Goal: Task Accomplishment & Management: Manage account settings

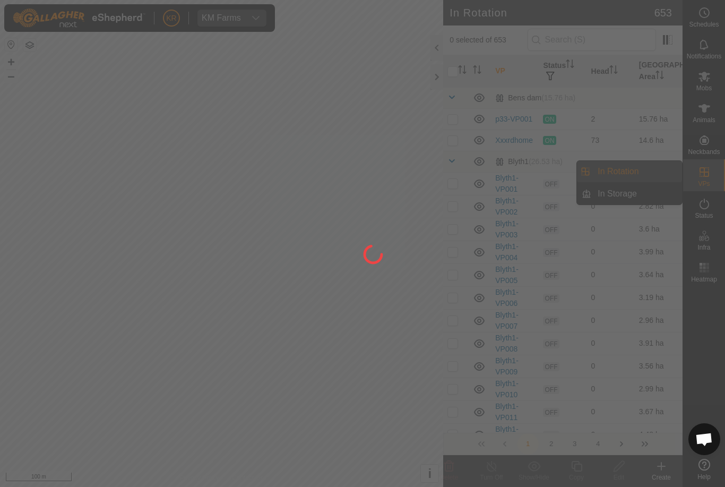
click at [638, 170] on div at bounding box center [362, 243] width 725 height 487
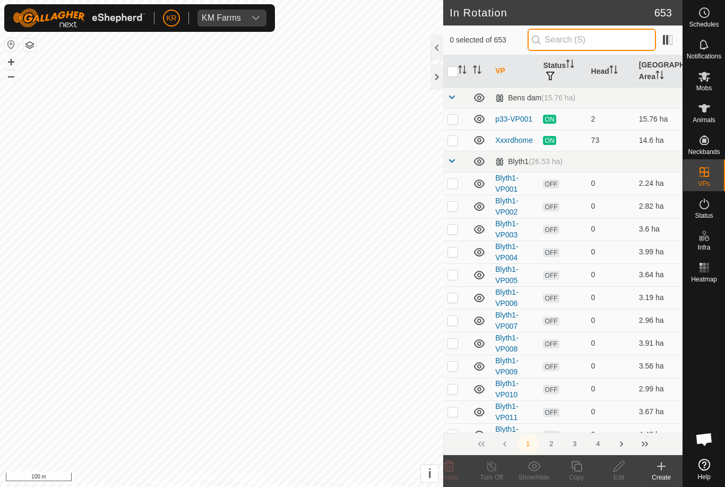
click at [629, 33] on input "text" at bounding box center [591, 40] width 128 height 22
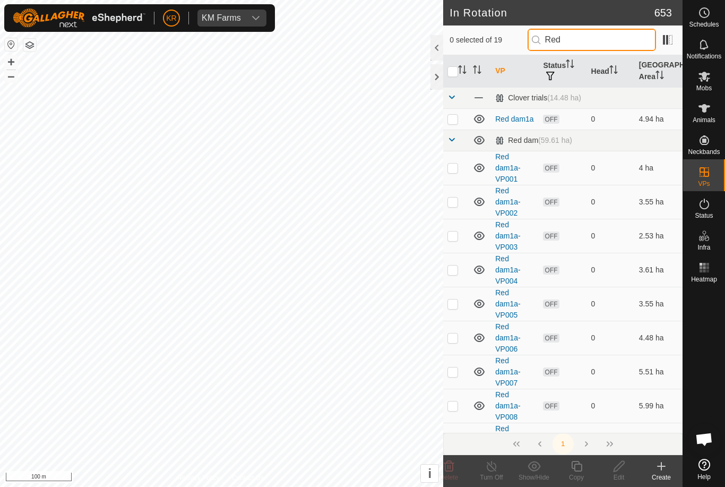
type input "Red"
click at [452, 112] on td at bounding box center [455, 118] width 25 height 21
checkbox input "true"
click at [619, 468] on icon at bounding box center [618, 466] width 11 height 11
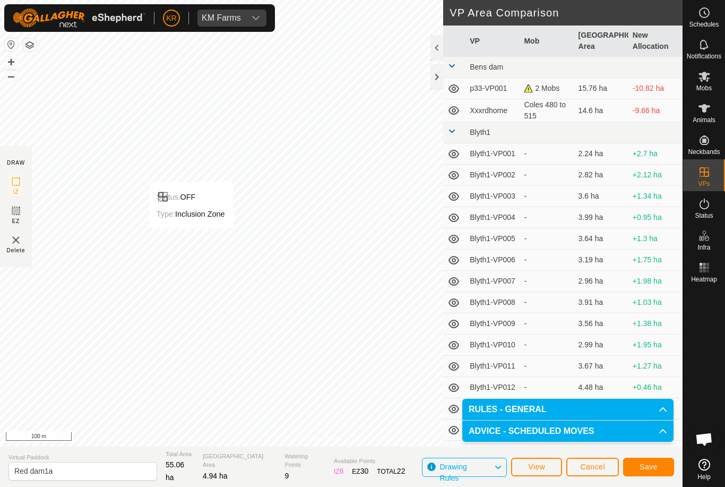
click at [654, 463] on span "Save" at bounding box center [648, 466] width 18 height 8
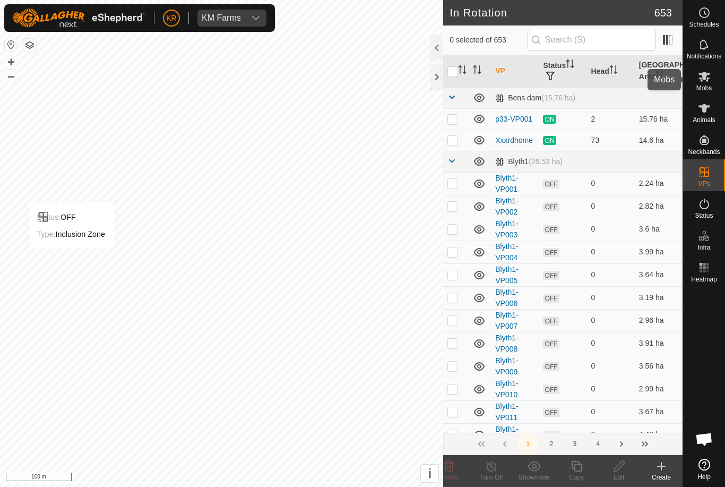
click at [715, 77] on div "Mobs" at bounding box center [704, 80] width 42 height 32
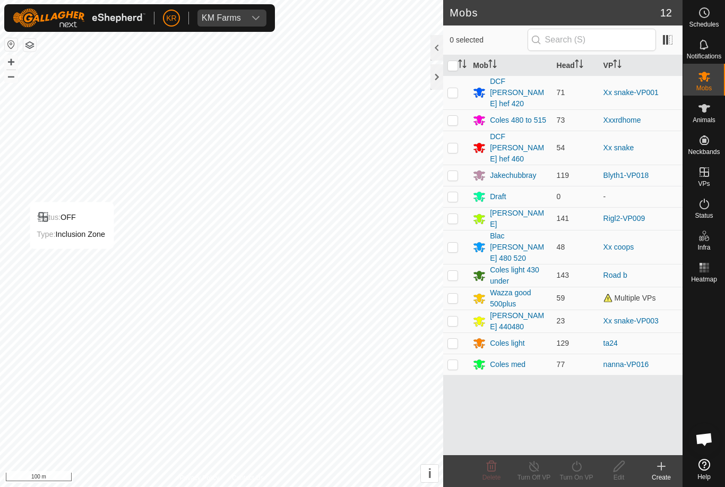
click at [458, 143] on p-checkbox at bounding box center [452, 147] width 11 height 8
checkbox input "true"
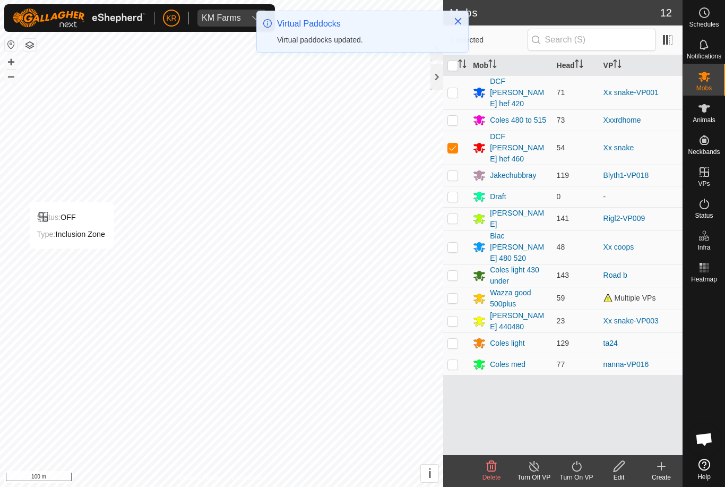
click at [585, 470] on turn-on-svg-icon at bounding box center [576, 466] width 42 height 13
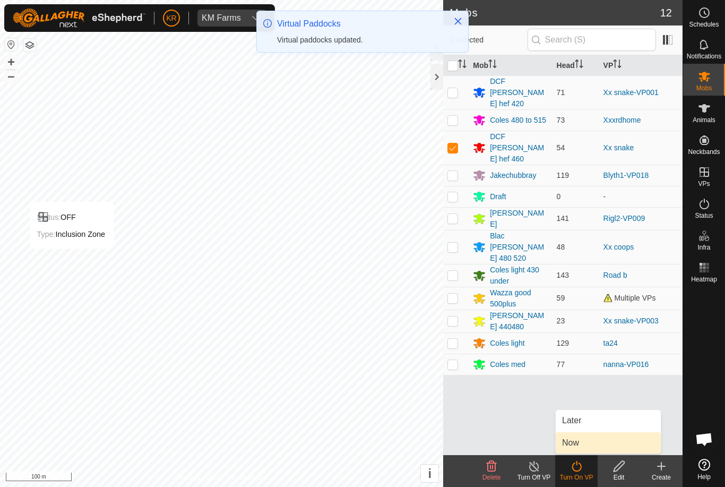
click at [597, 447] on link "Now" at bounding box center [608, 442] width 105 height 21
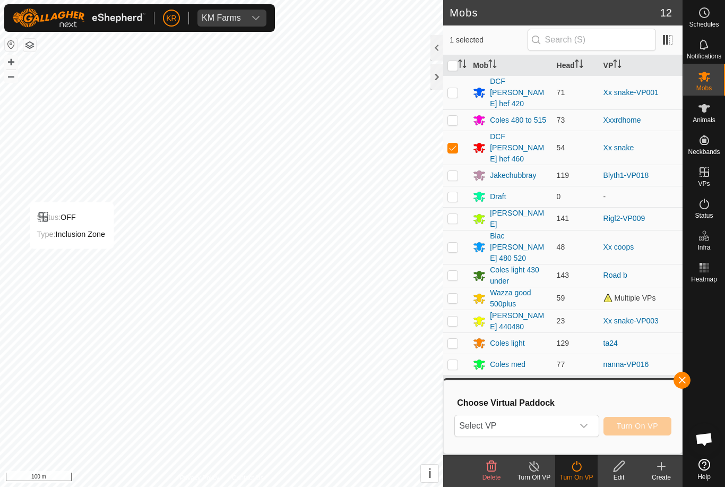
click at [581, 429] on icon "dropdown trigger" at bounding box center [583, 425] width 8 height 8
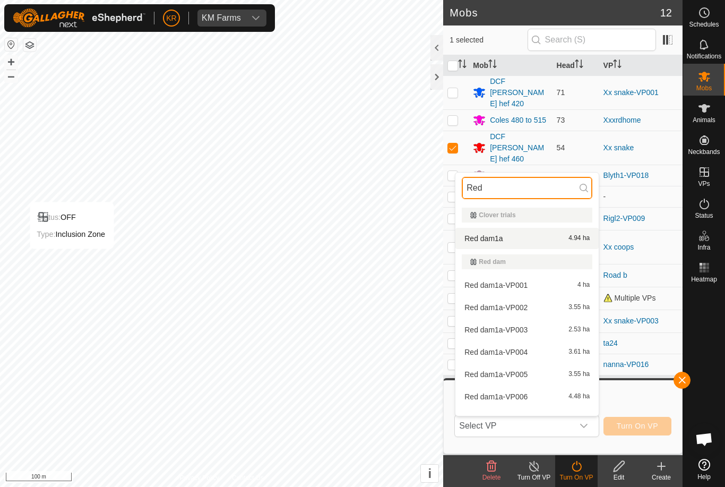
type input "Red"
click at [570, 241] on span "4.94 ha" at bounding box center [578, 238] width 21 height 7
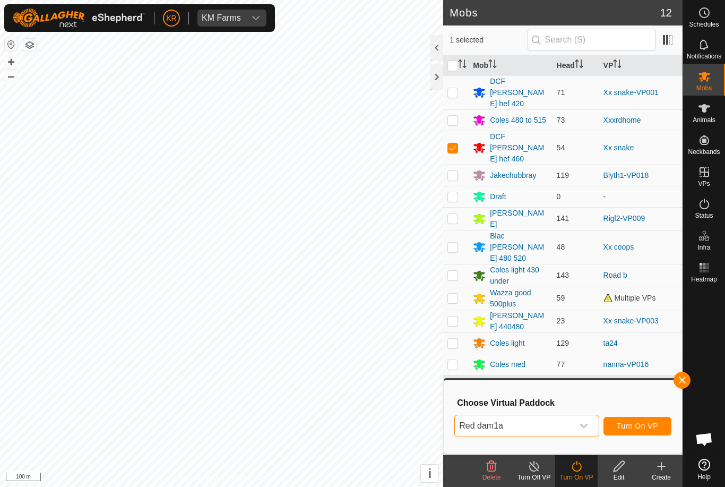
click at [653, 427] on span "Turn On VP" at bounding box center [637, 425] width 41 height 8
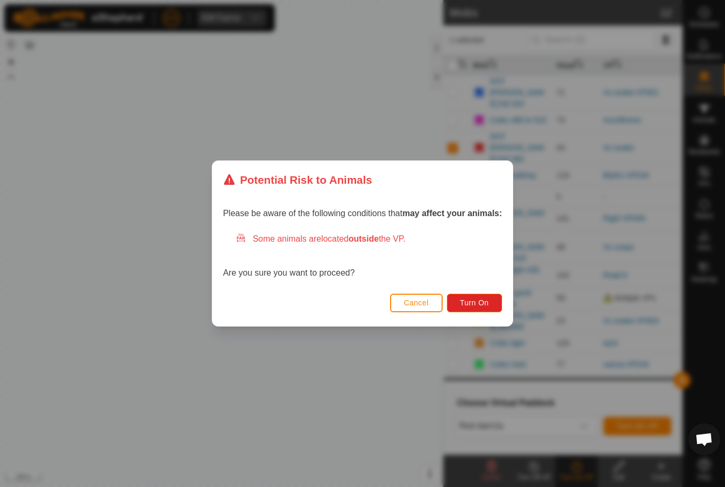
click at [483, 311] on button "Turn On" at bounding box center [474, 302] width 55 height 19
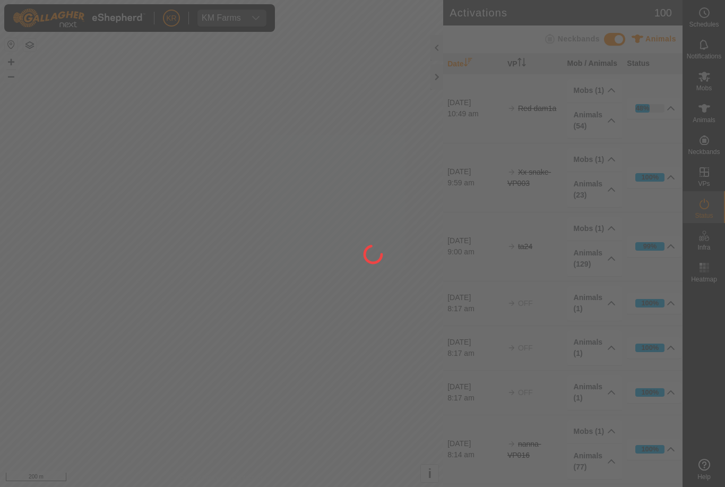
click at [405, 315] on div at bounding box center [362, 243] width 725 height 487
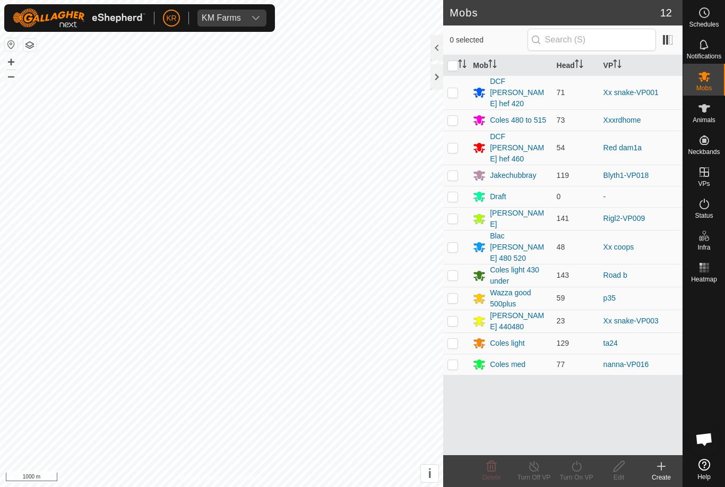
click at [530, 115] on div "Coles 480 to 515" at bounding box center [518, 120] width 56 height 11
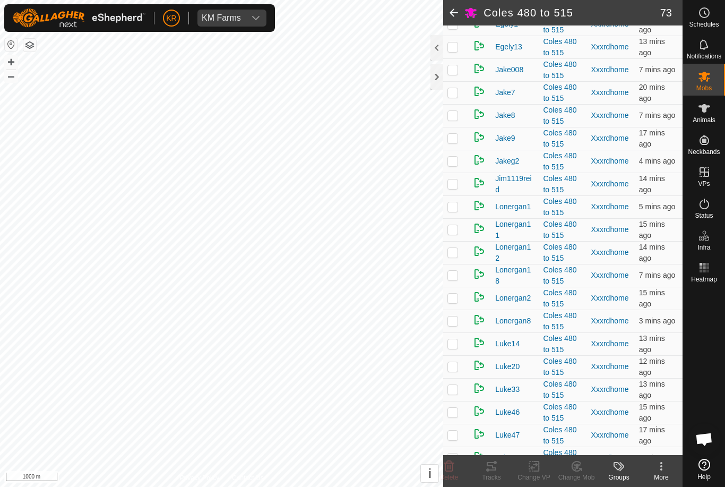
scroll to position [324, 0]
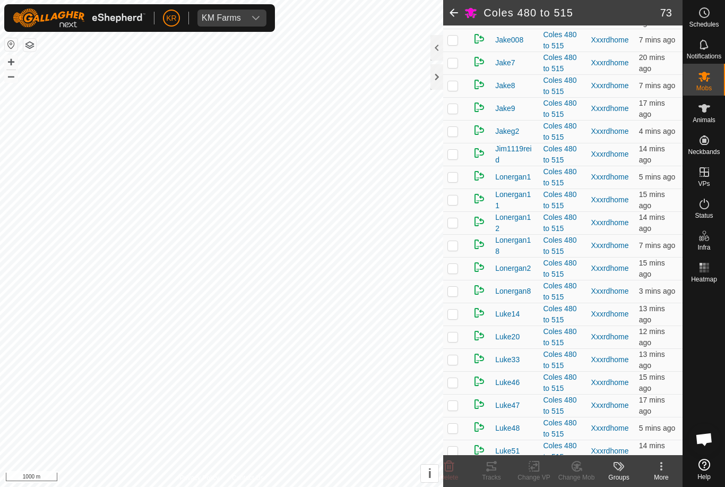
click at [447, 181] on p-checkbox at bounding box center [452, 176] width 11 height 8
click at [458, 463] on delete-svg-icon at bounding box center [449, 466] width 42 height 13
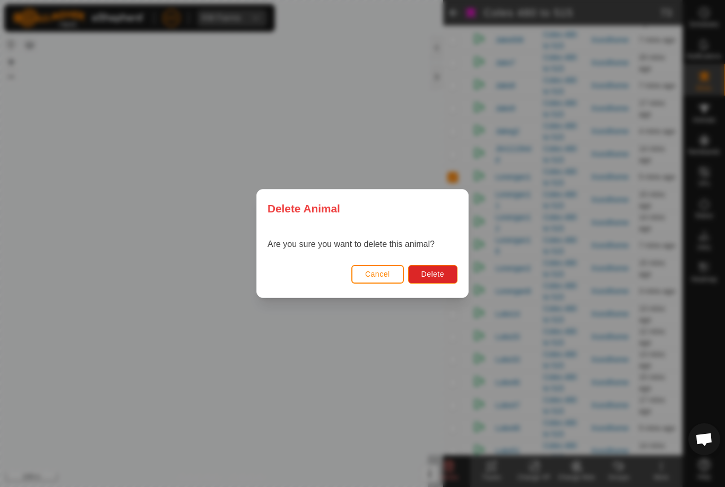
click at [452, 280] on button "Delete" at bounding box center [432, 274] width 49 height 19
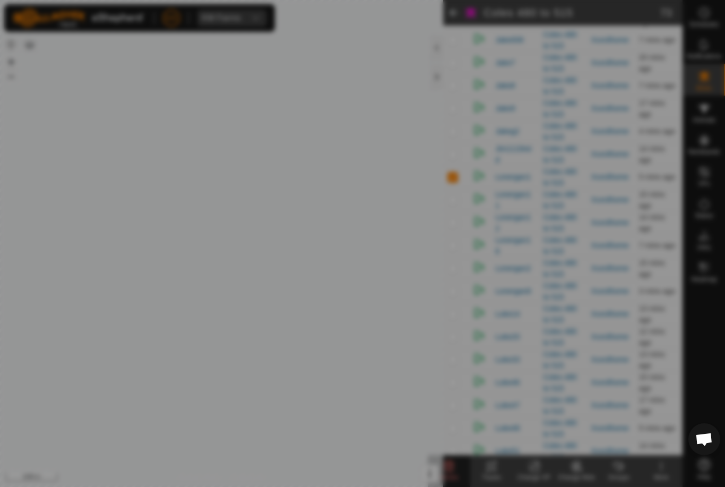
checkbox input "false"
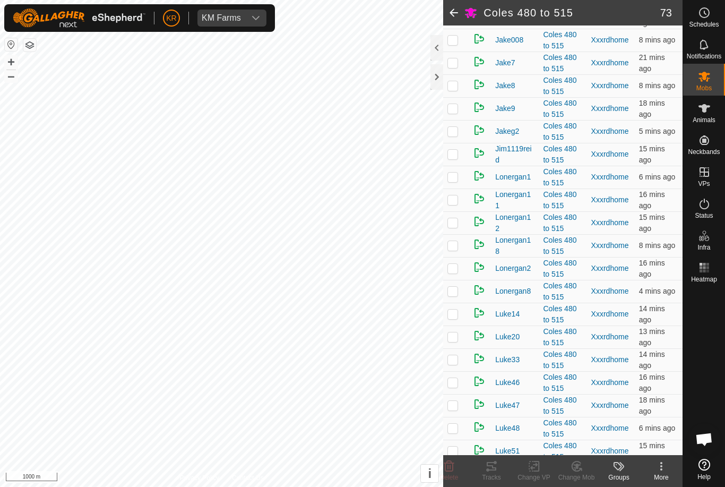
click at [454, 227] on p-checkbox at bounding box center [452, 222] width 11 height 8
click at [445, 462] on icon at bounding box center [449, 466] width 13 height 13
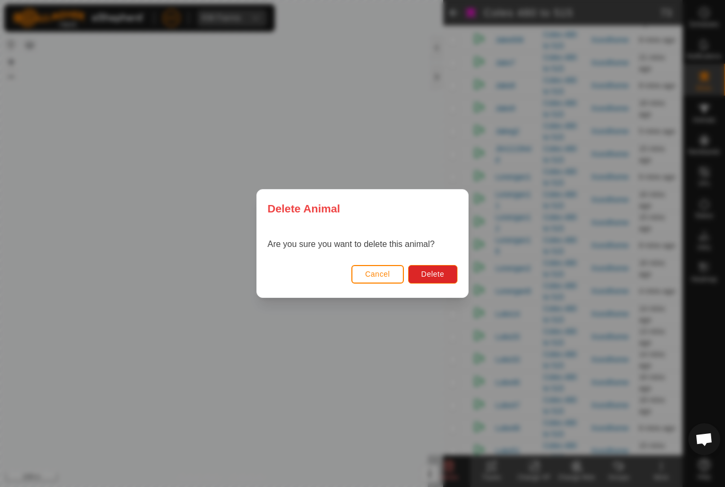
click at [429, 274] on span "Delete" at bounding box center [432, 274] width 23 height 8
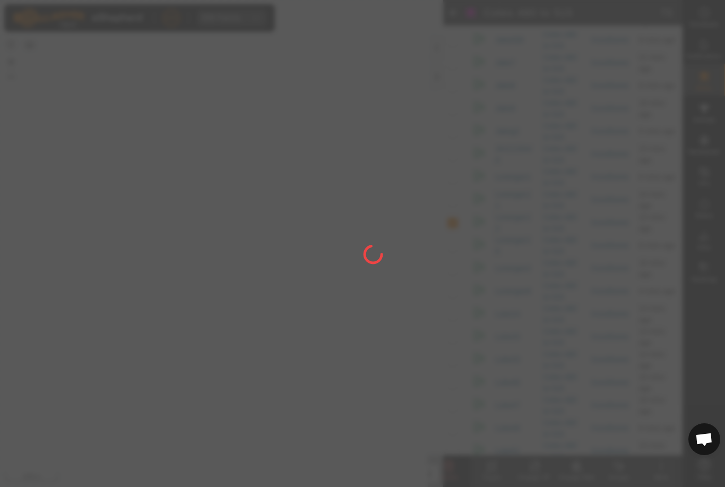
checkbox input "false"
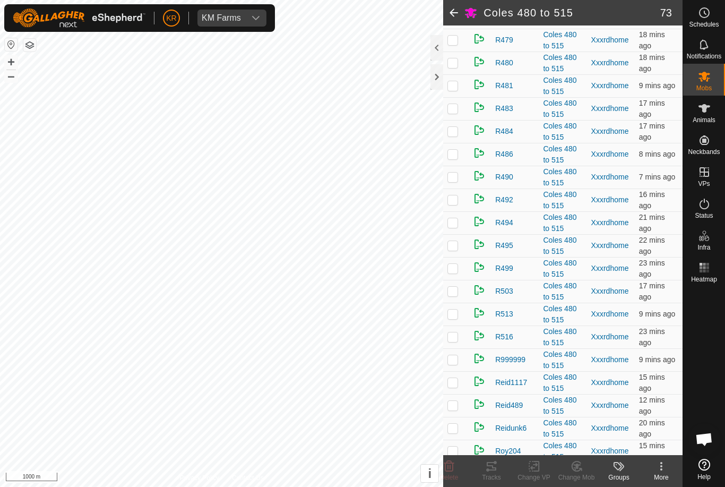
scroll to position [1074, 0]
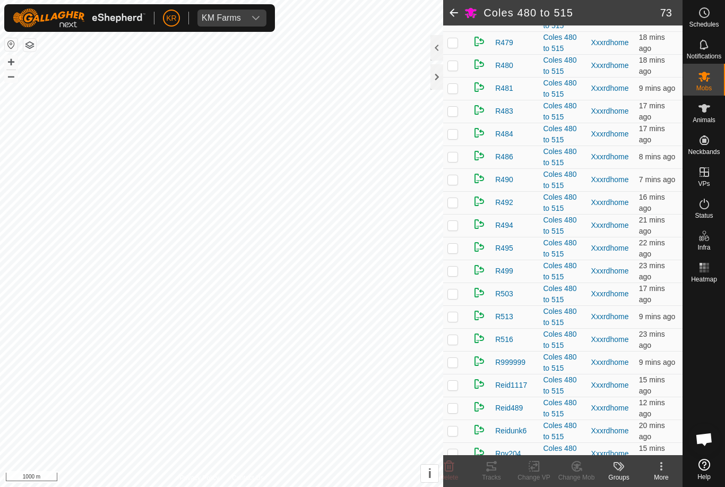
click at [466, 96] on td at bounding box center [455, 88] width 25 height 23
click at [450, 463] on icon at bounding box center [449, 466] width 10 height 11
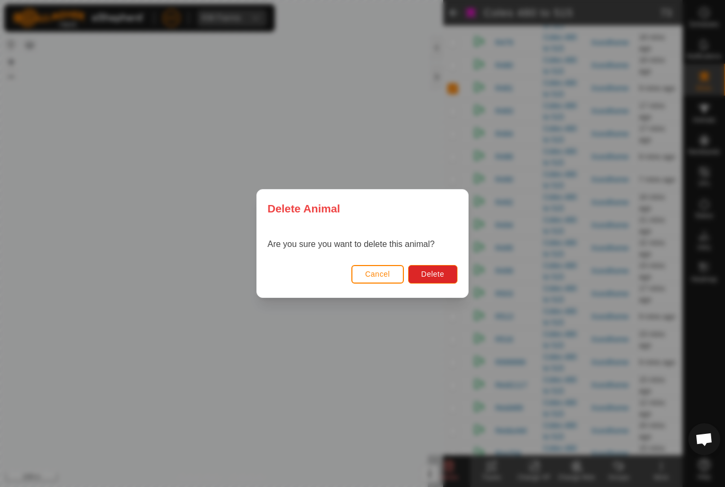
click at [426, 278] on span "Delete" at bounding box center [432, 274] width 23 height 8
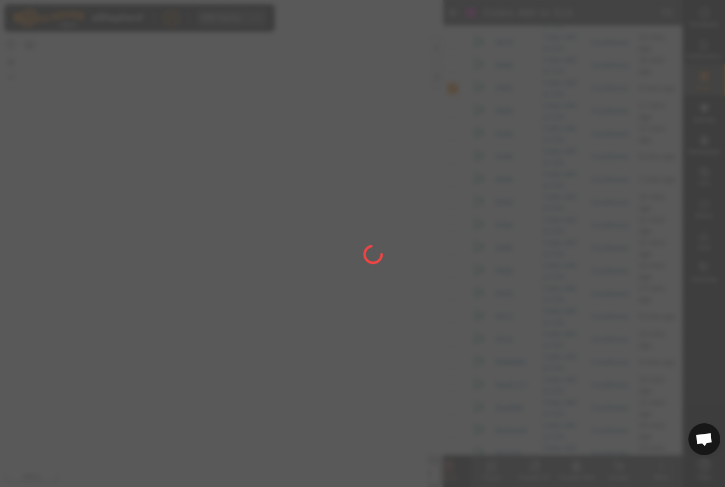
checkbox input "false"
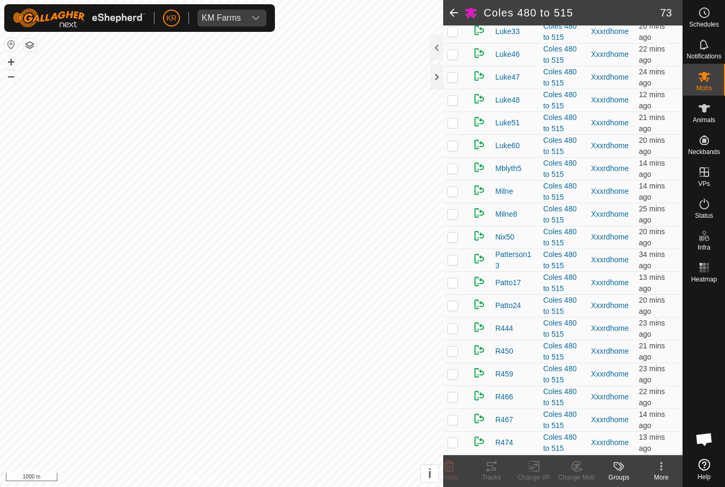
scroll to position [660, 0]
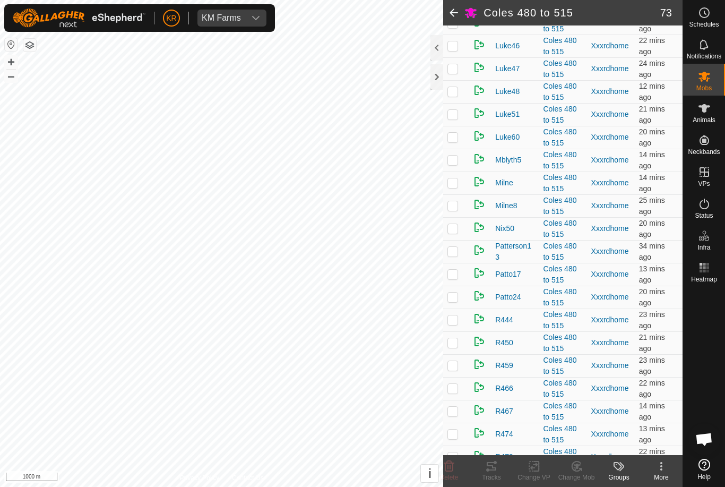
click at [455, 278] on p-checkbox at bounding box center [452, 274] width 11 height 8
click at [449, 465] on icon at bounding box center [449, 466] width 13 height 13
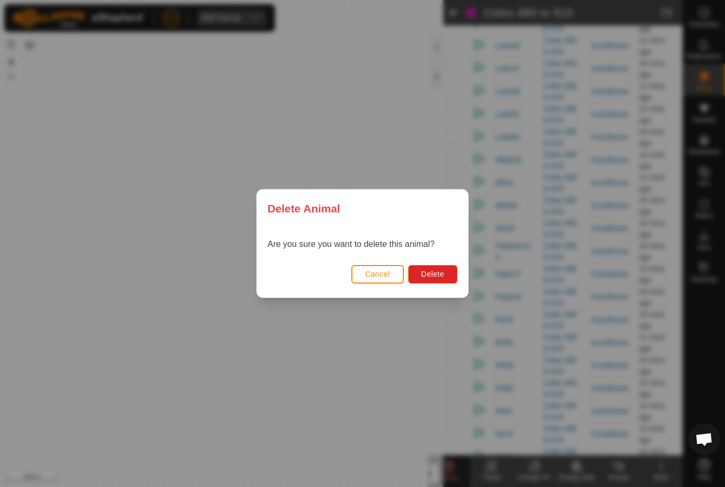
click at [443, 275] on span "Delete" at bounding box center [432, 274] width 23 height 8
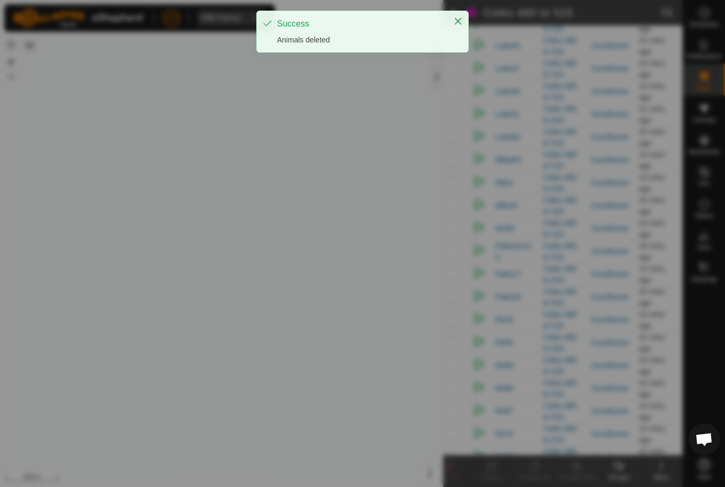
checkbox input "false"
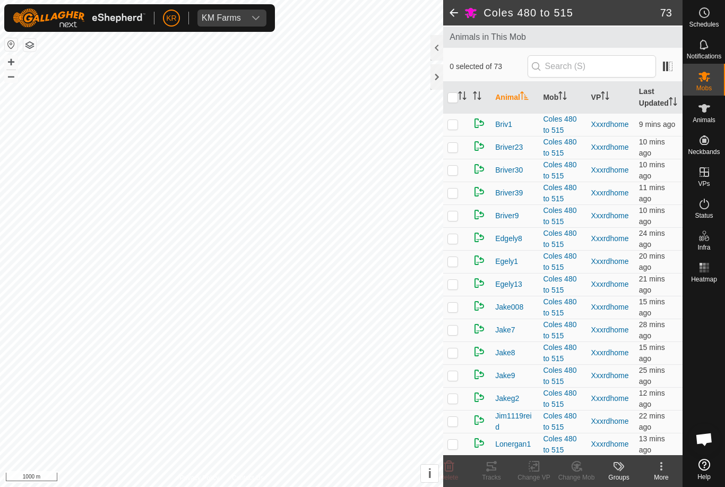
scroll to position [34, 0]
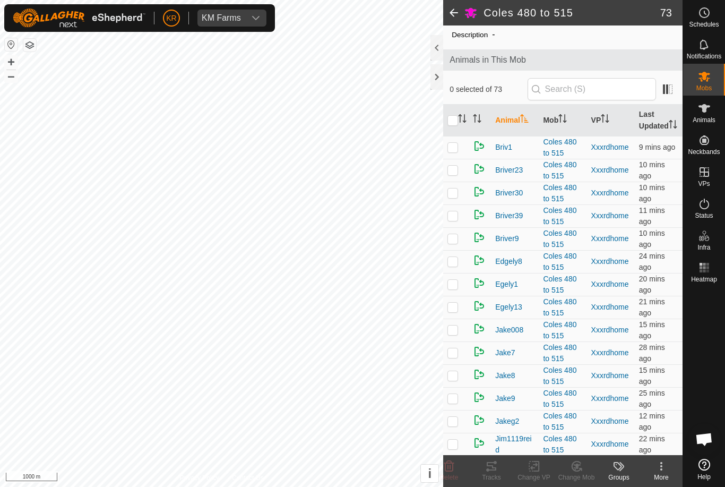
click at [446, 250] on td at bounding box center [455, 238] width 25 height 23
click at [581, 467] on icon at bounding box center [576, 466] width 13 height 13
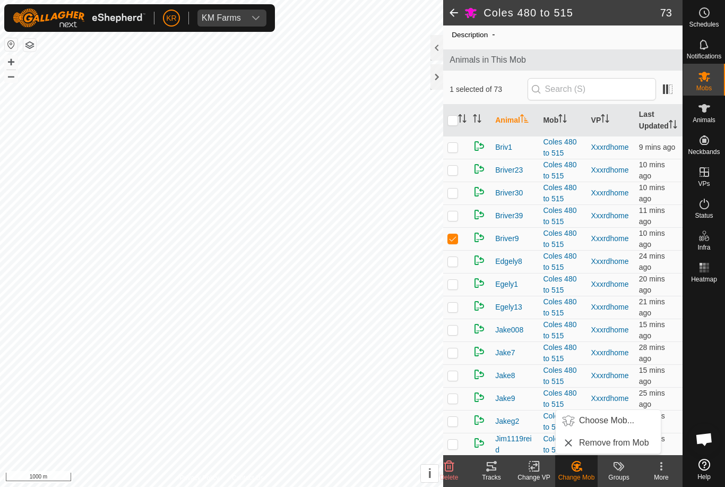
click at [612, 422] on span "Choose Mob..." at bounding box center [606, 420] width 55 height 13
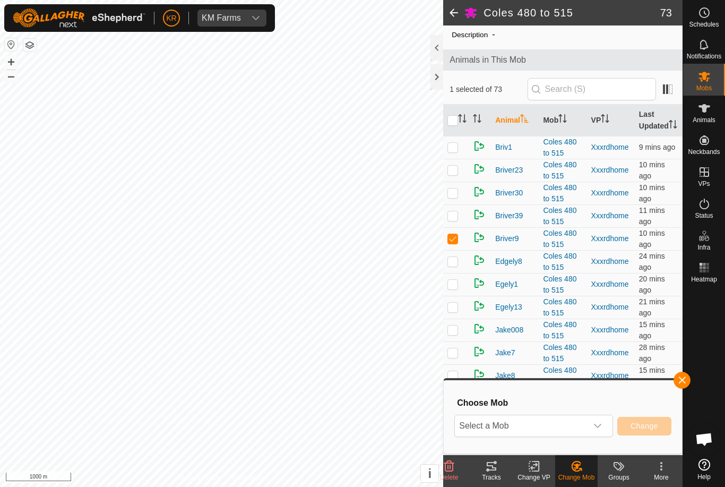
click at [597, 417] on div "dropdown trigger" at bounding box center [597, 425] width 21 height 21
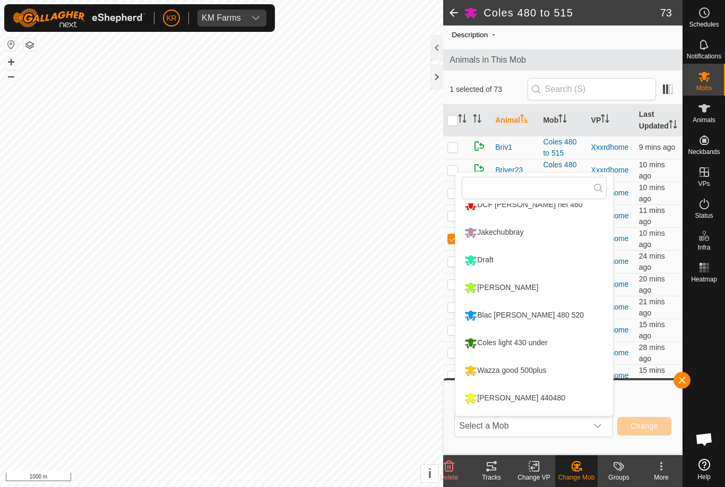
scroll to position [67, 0]
click at [556, 316] on li "Blac [PERSON_NAME] 480 520" at bounding box center [534, 315] width 158 height 27
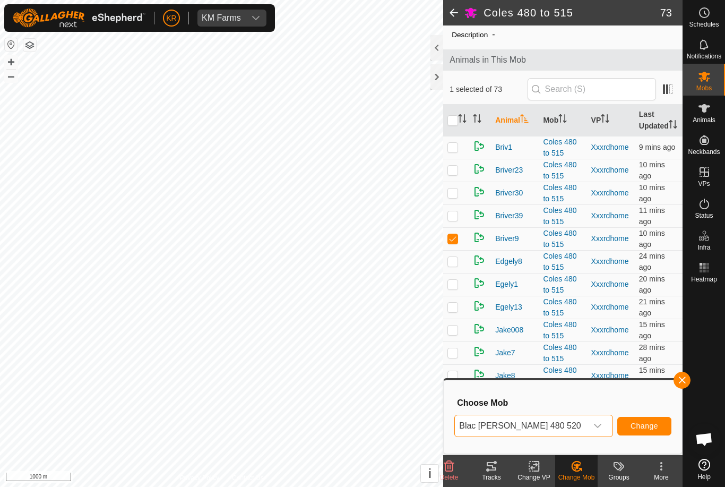
click at [646, 417] on button "Change" at bounding box center [644, 426] width 54 height 19
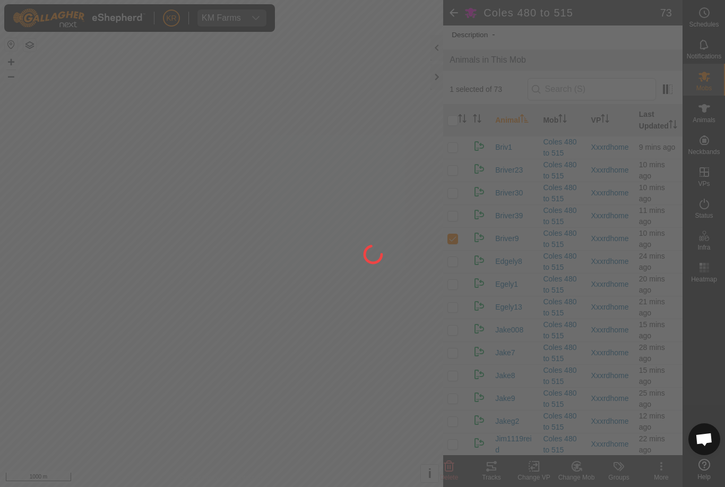
checkbox input "false"
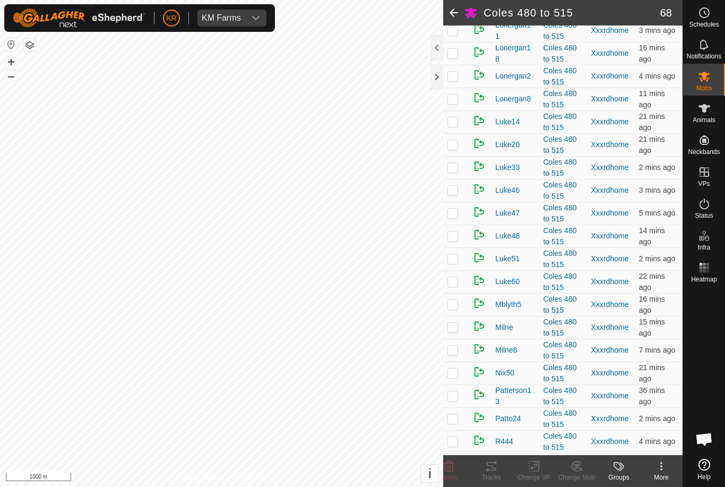
scroll to position [475, 0]
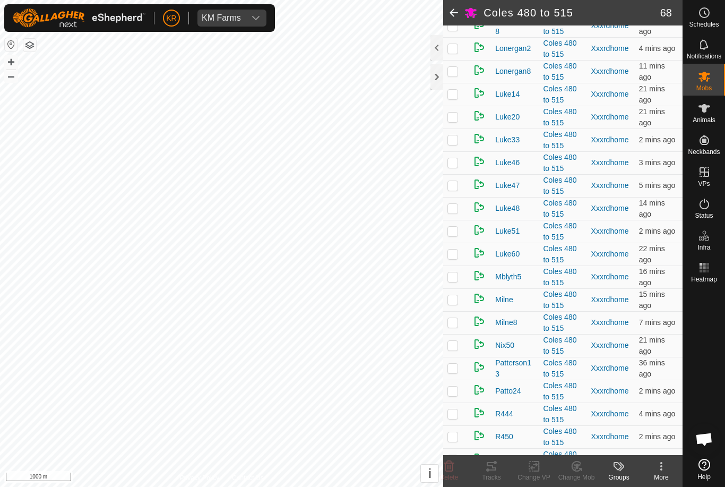
click at [463, 265] on td at bounding box center [455, 253] width 25 height 23
click at [582, 470] on icon at bounding box center [576, 466] width 13 height 13
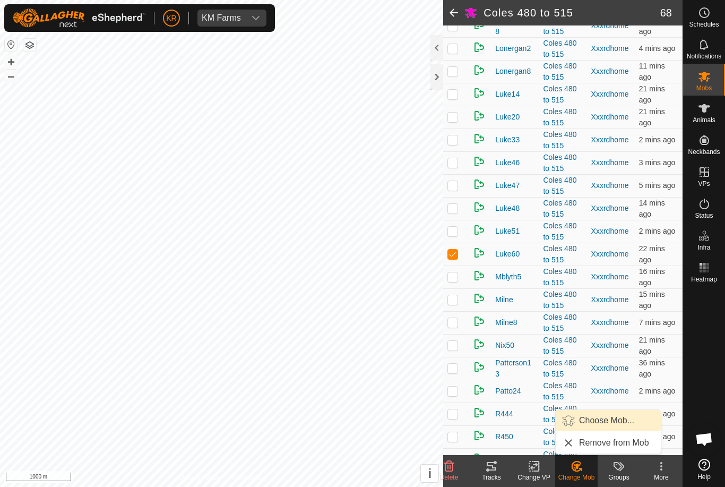
click at [610, 419] on span "Choose Mob..." at bounding box center [606, 420] width 55 height 13
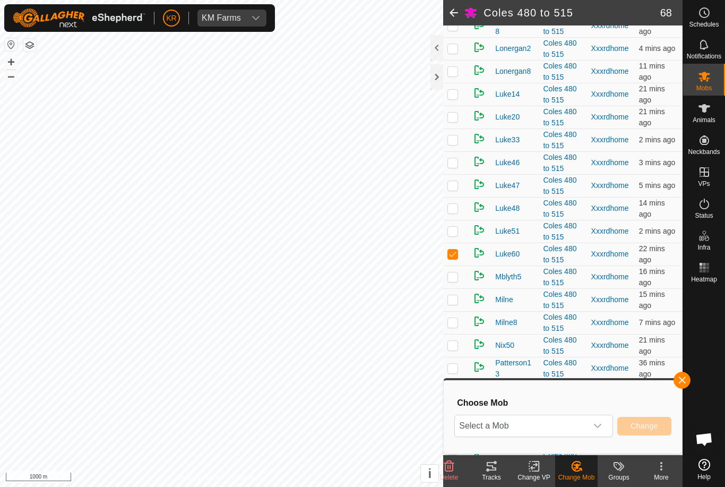
click at [605, 428] on div "dropdown trigger" at bounding box center [597, 425] width 21 height 21
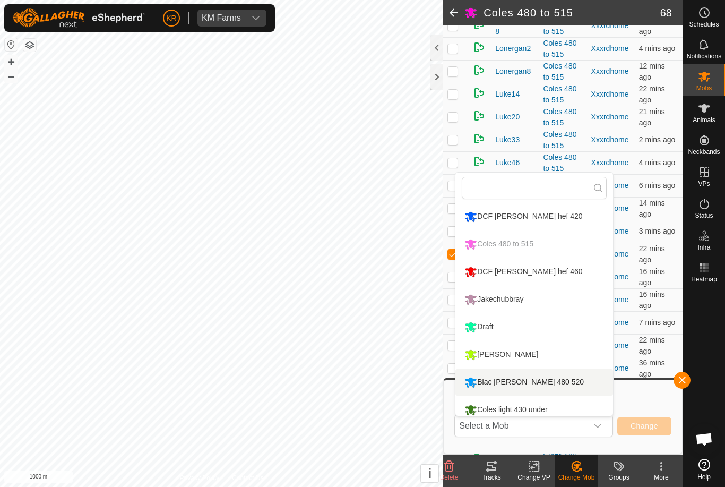
click at [541, 386] on div "Blac [PERSON_NAME] 480 520" at bounding box center [524, 382] width 125 height 18
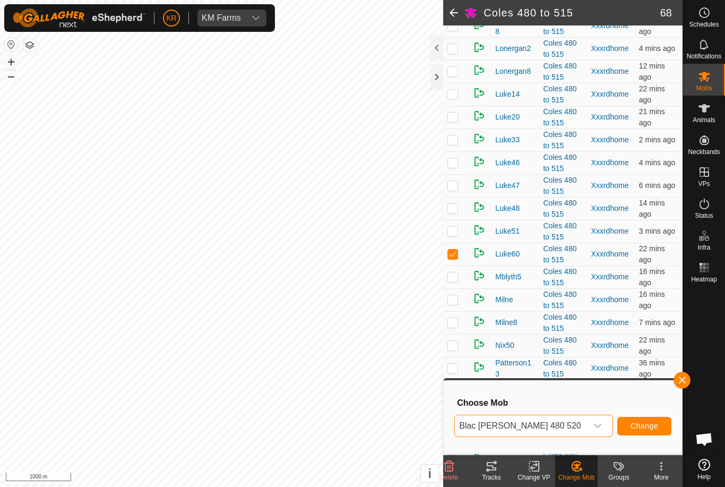
click at [651, 424] on span "Change" at bounding box center [644, 425] width 28 height 8
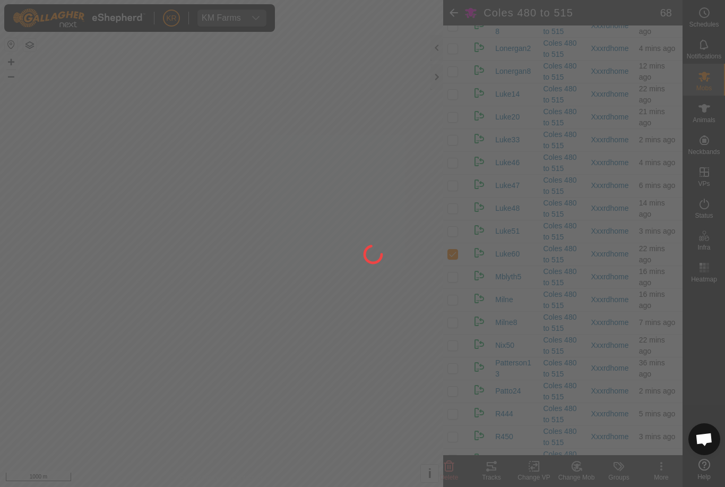
checkbox input "false"
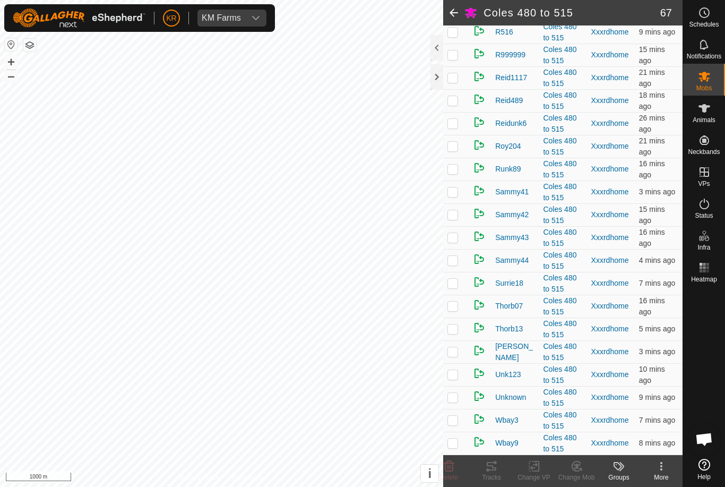
scroll to position [1256, 0]
click at [461, 420] on td at bounding box center [455, 420] width 25 height 23
click at [453, 467] on icon at bounding box center [449, 466] width 10 height 11
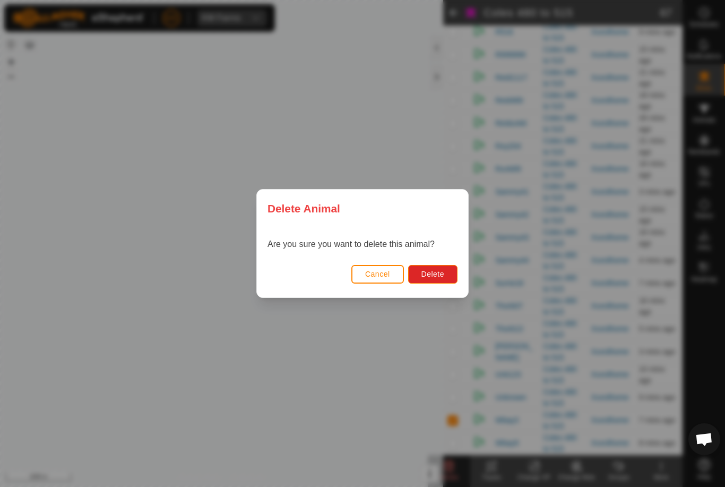
click at [435, 273] on span "Delete" at bounding box center [432, 274] width 23 height 8
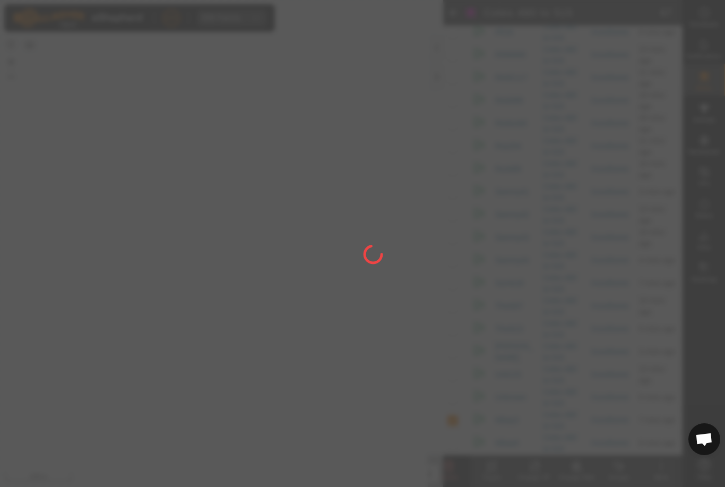
checkbox input "false"
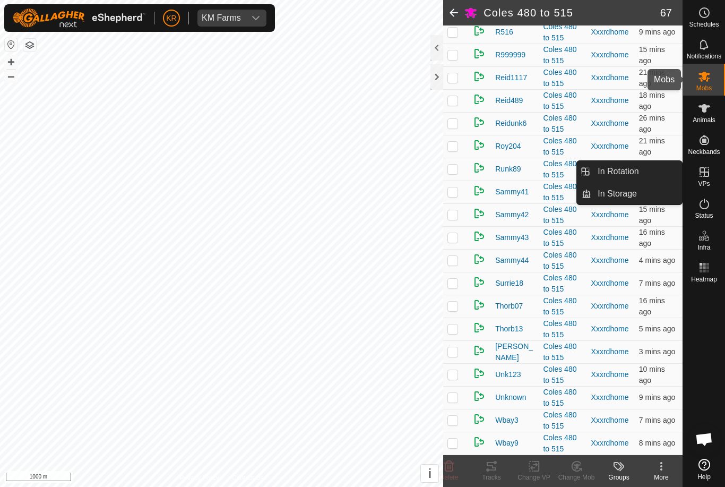
click at [710, 75] on es-mob-svg-icon at bounding box center [704, 76] width 19 height 17
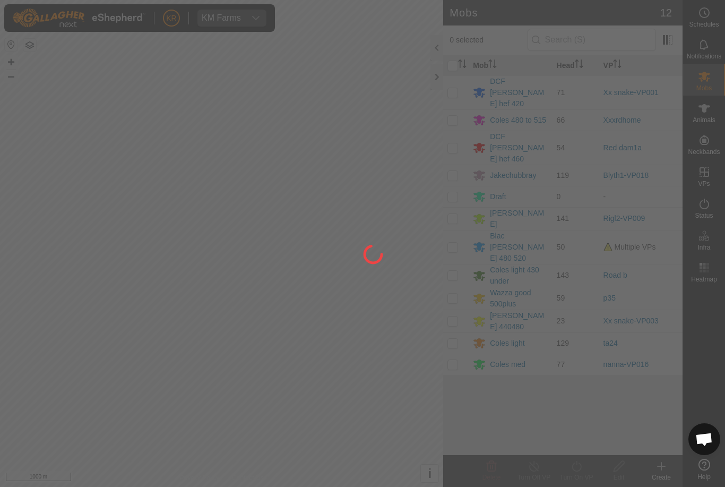
click at [534, 213] on div at bounding box center [362, 243] width 725 height 487
click at [531, 219] on div at bounding box center [362, 243] width 725 height 487
click at [531, 220] on div at bounding box center [362, 243] width 725 height 487
click at [531, 219] on div at bounding box center [362, 243] width 725 height 487
click at [528, 219] on div at bounding box center [362, 243] width 725 height 487
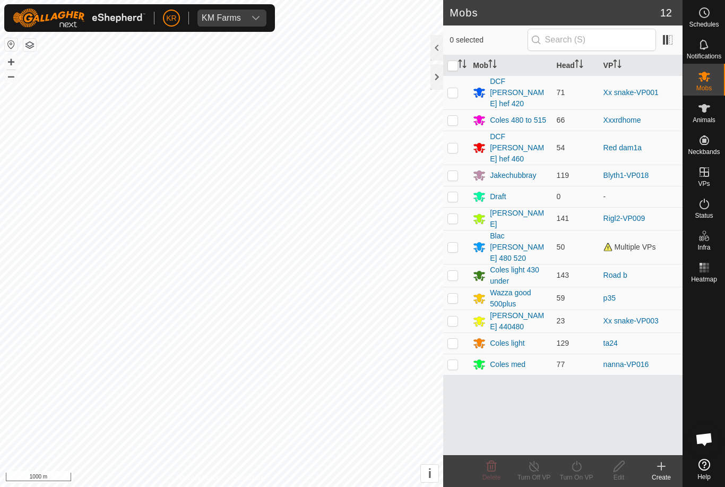
click at [527, 230] on div "Blac [PERSON_NAME] 480 520" at bounding box center [519, 246] width 58 height 33
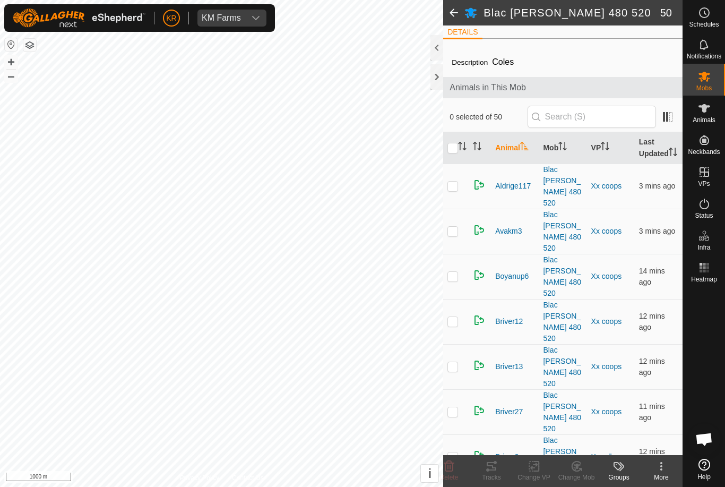
scroll to position [10, 0]
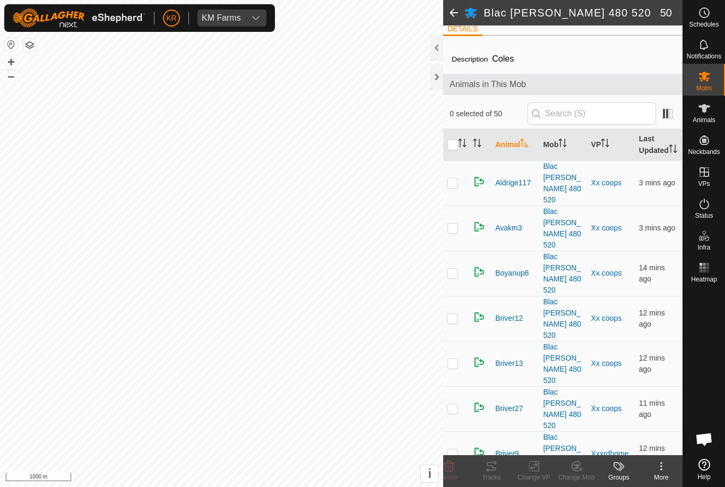
click at [461, 431] on td at bounding box center [455, 453] width 25 height 45
click at [462, 464] on delete-svg-icon at bounding box center [449, 466] width 42 height 13
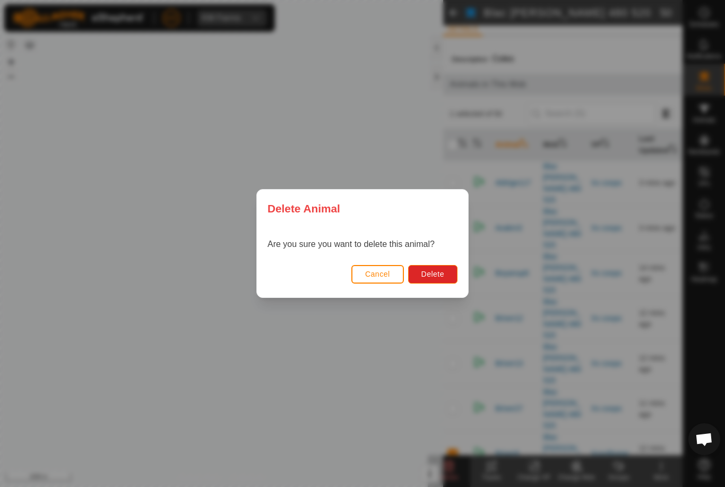
click at [434, 266] on button "Delete" at bounding box center [432, 274] width 49 height 19
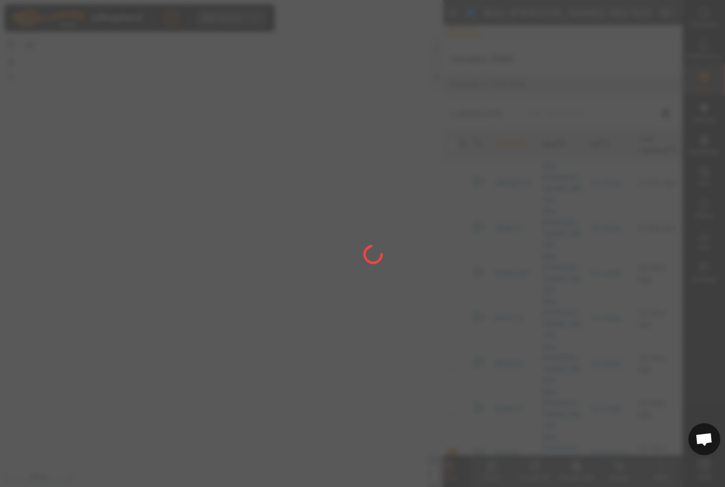
checkbox input "false"
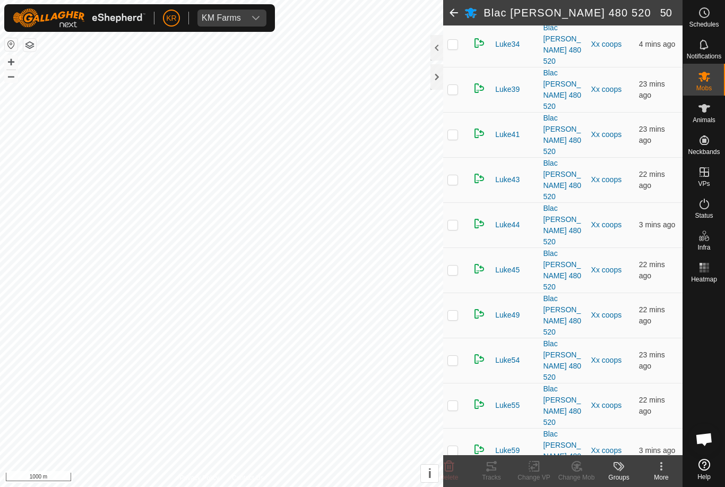
scroll to position [869, 0]
click at [701, 82] on icon at bounding box center [704, 76] width 13 height 13
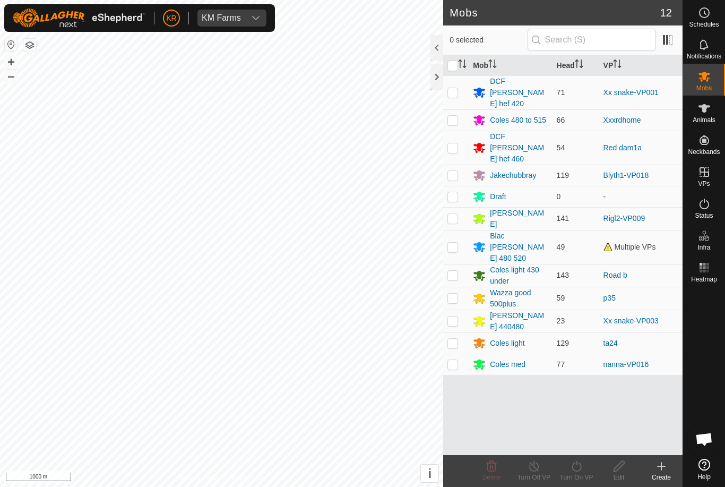
click at [539, 115] on div "Coles 480 to 515" at bounding box center [518, 120] width 56 height 11
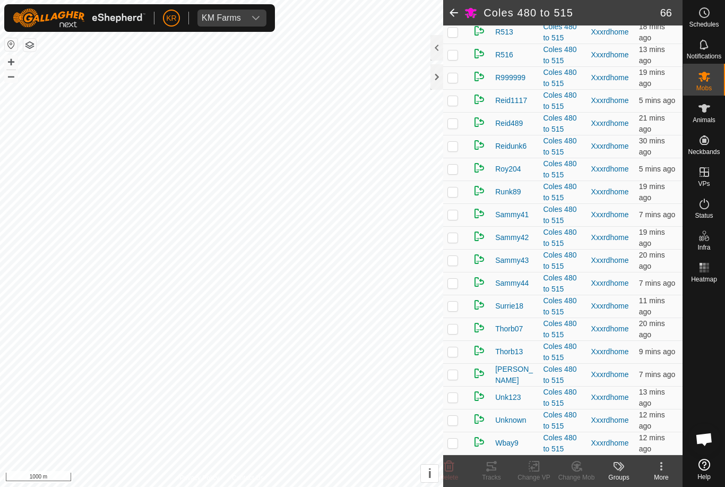
scroll to position [1233, 0]
click at [460, 285] on td at bounding box center [455, 283] width 25 height 23
click at [579, 469] on icon at bounding box center [576, 466] width 13 height 13
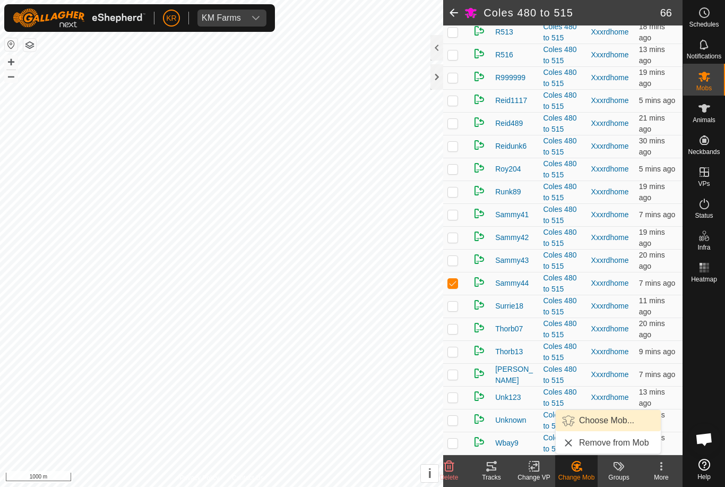
click at [608, 427] on link "Choose Mob..." at bounding box center [608, 420] width 105 height 21
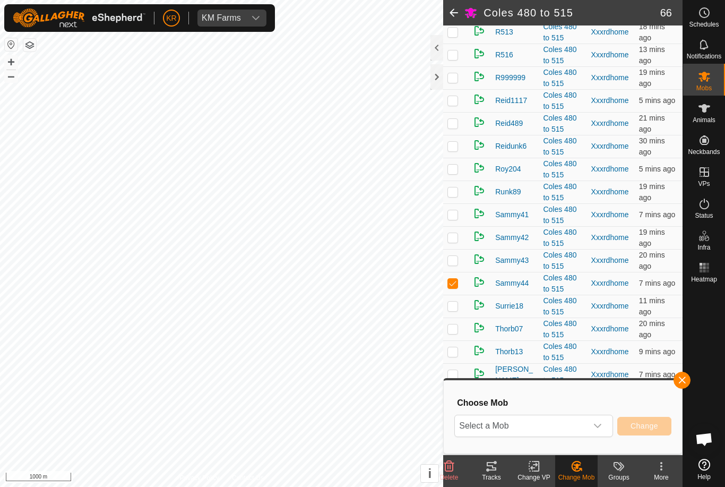
click at [595, 432] on div "dropdown trigger" at bounding box center [597, 425] width 21 height 21
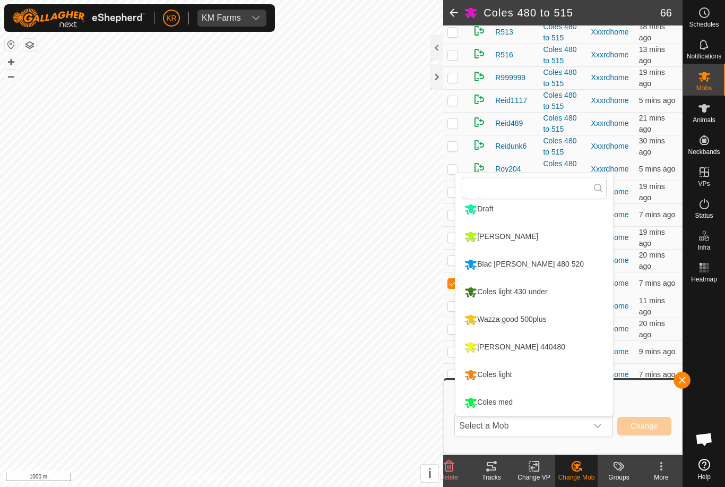
scroll to position [118, 0]
click at [541, 350] on li "[PERSON_NAME] 440480" at bounding box center [534, 347] width 158 height 27
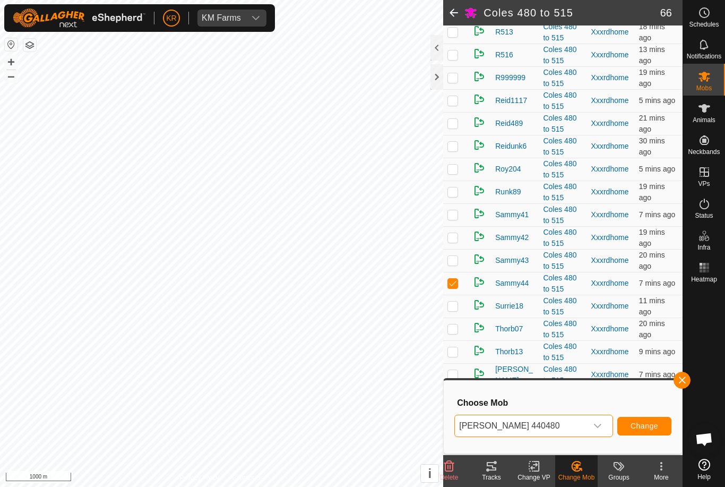
click at [652, 427] on span "Change" at bounding box center [644, 425] width 28 height 8
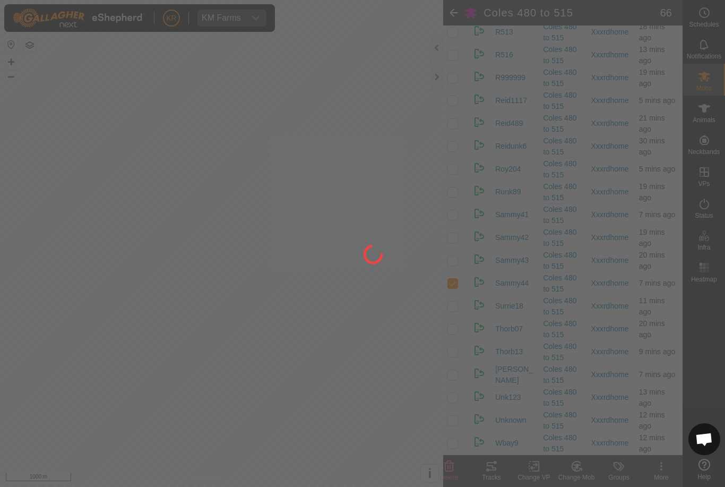
checkbox input "false"
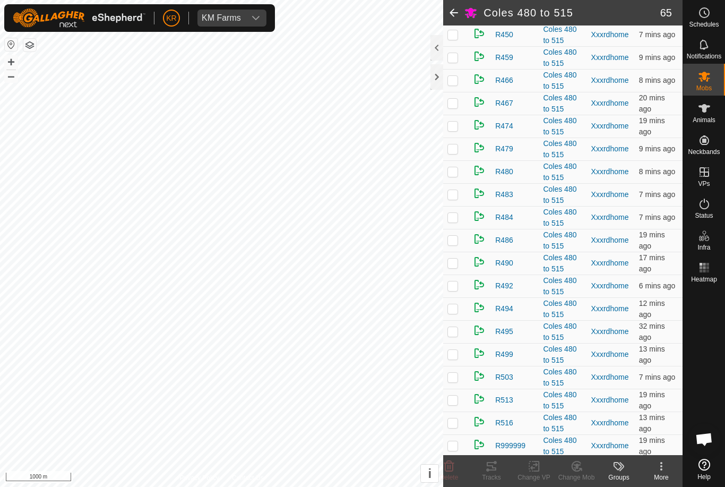
scroll to position [852, 0]
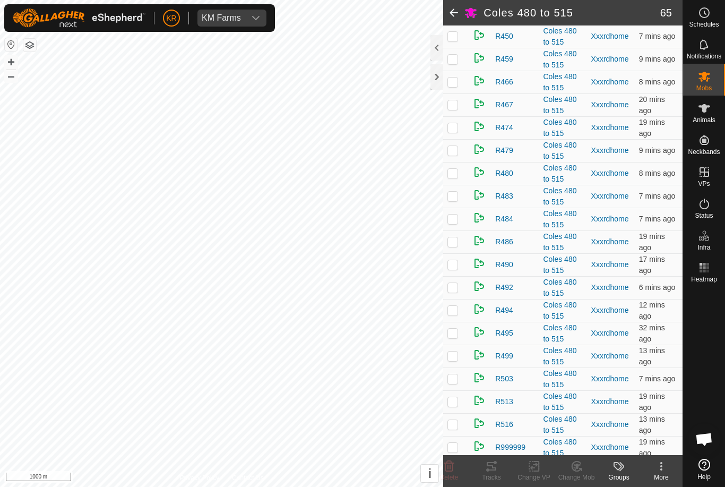
click at [451, 162] on td at bounding box center [455, 150] width 25 height 23
click at [574, 468] on icon at bounding box center [576, 466] width 13 height 13
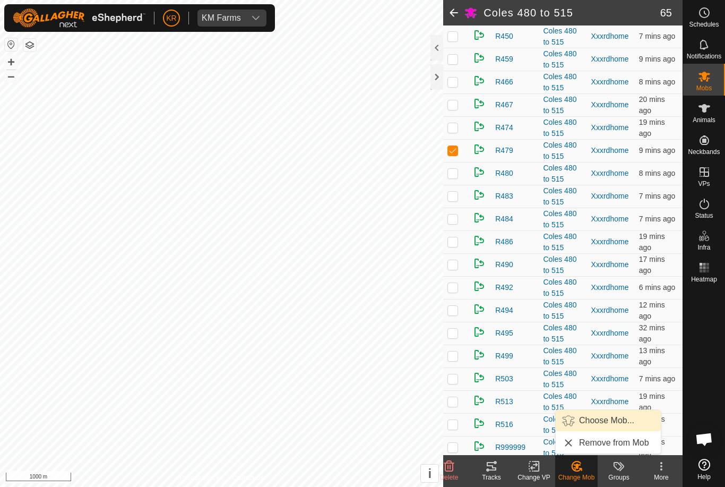
click at [612, 419] on span "Choose Mob..." at bounding box center [606, 420] width 55 height 13
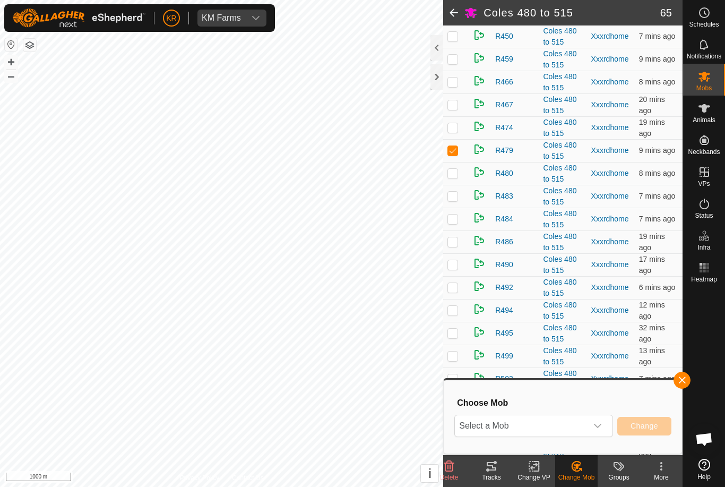
click at [586, 419] on span "Select a Mob" at bounding box center [521, 425] width 132 height 21
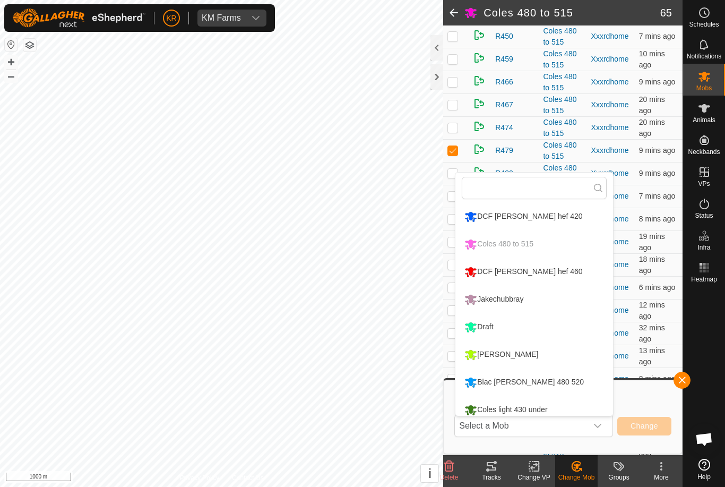
click at [560, 383] on li "Blac [PERSON_NAME] 480 520" at bounding box center [534, 382] width 158 height 27
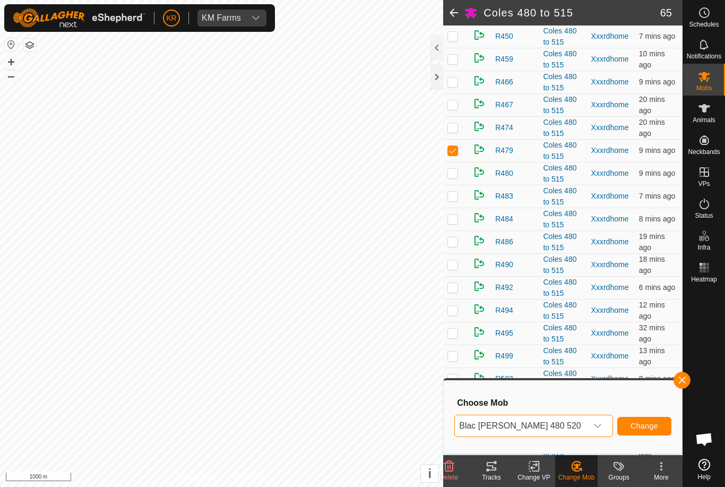
click at [651, 427] on span "Change" at bounding box center [644, 425] width 28 height 8
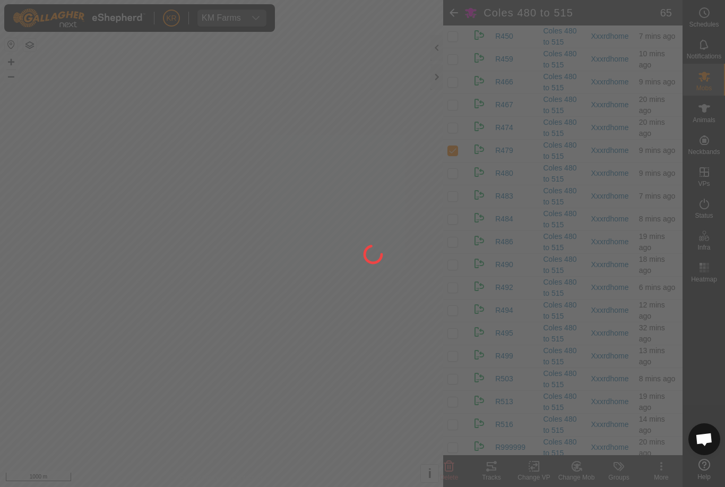
checkbox input "false"
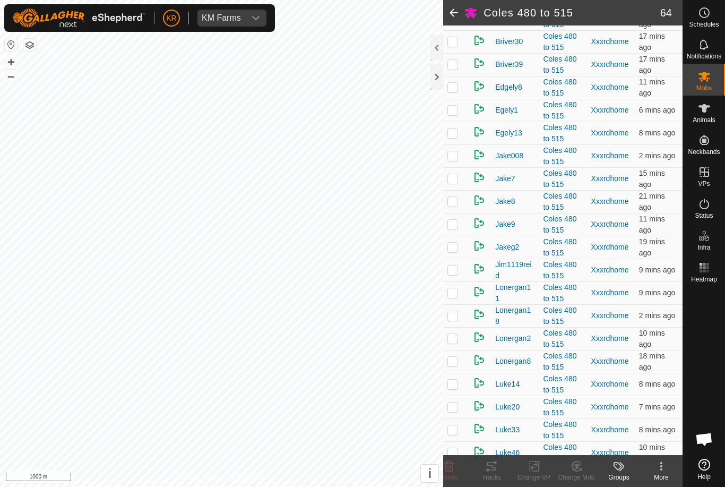
scroll to position [202, 0]
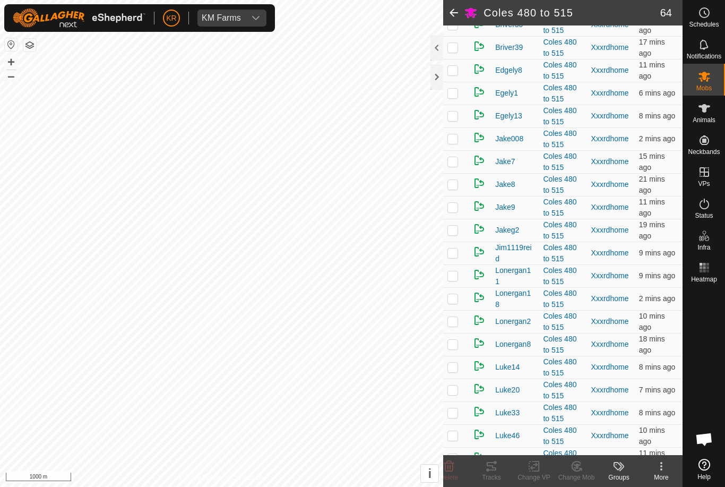
click at [458, 264] on td at bounding box center [455, 252] width 25 height 23
click at [445, 462] on icon at bounding box center [449, 466] width 13 height 13
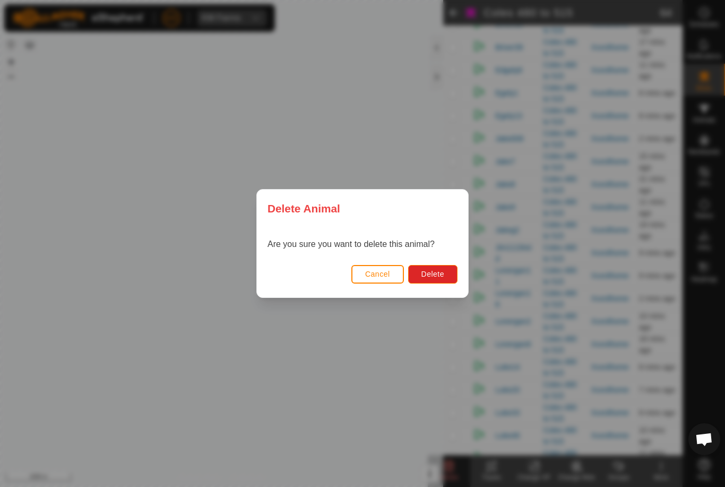
click at [438, 276] on span "Delete" at bounding box center [432, 274] width 23 height 8
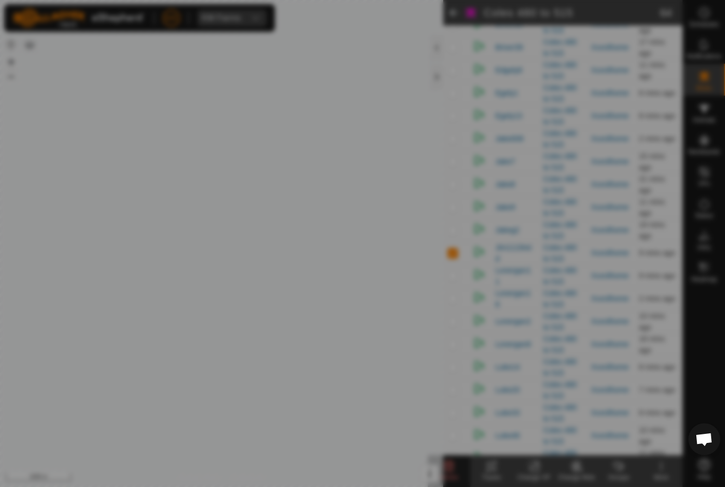
checkbox input "false"
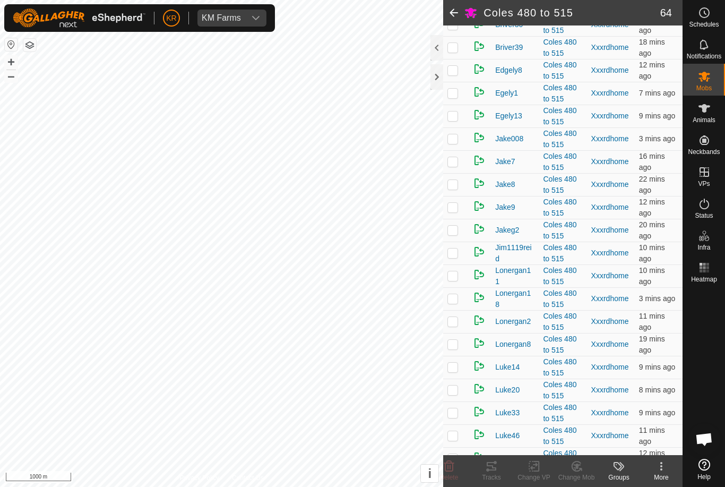
click at [453, 234] on p-checkbox at bounding box center [452, 230] width 11 height 8
click at [444, 464] on icon at bounding box center [449, 466] width 13 height 13
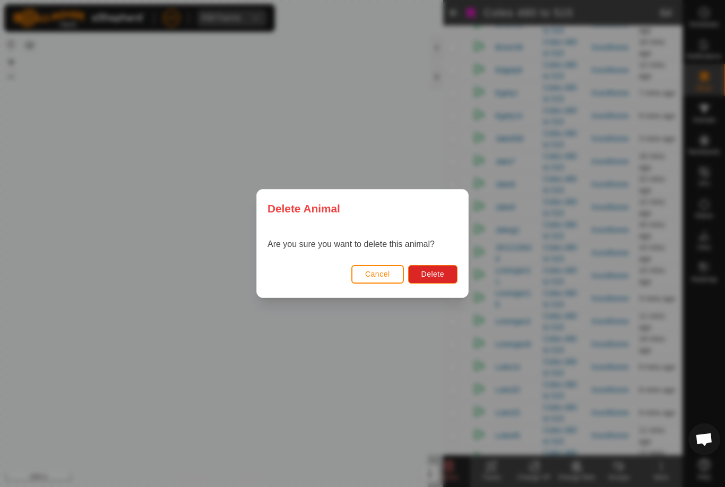
click at [435, 277] on span "Delete" at bounding box center [432, 274] width 23 height 8
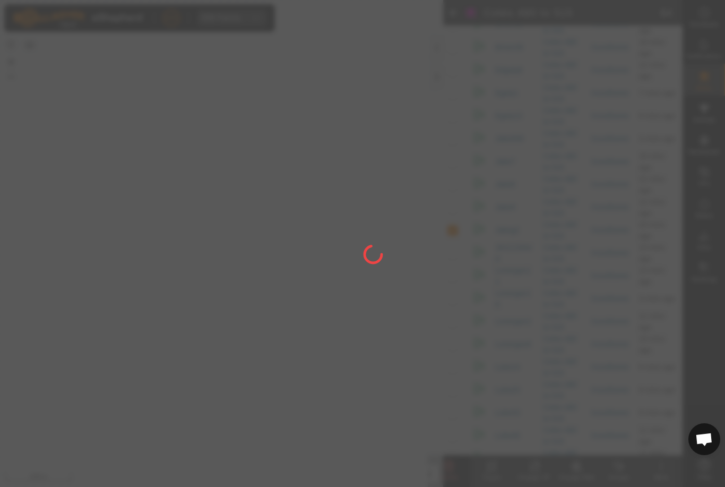
checkbox input "false"
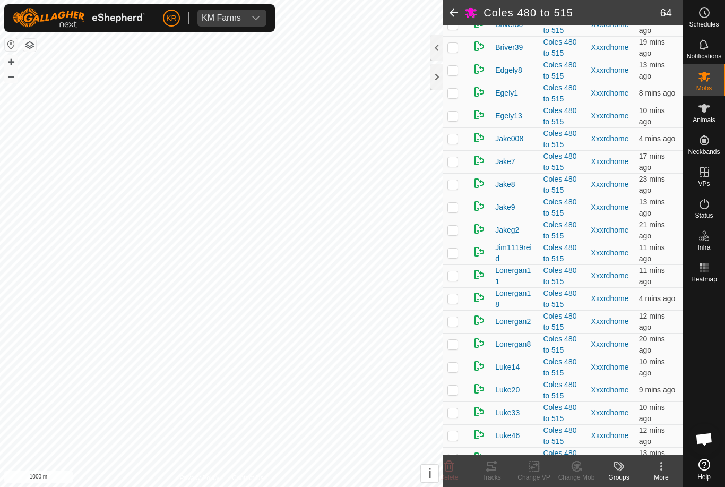
scroll to position [533, 0]
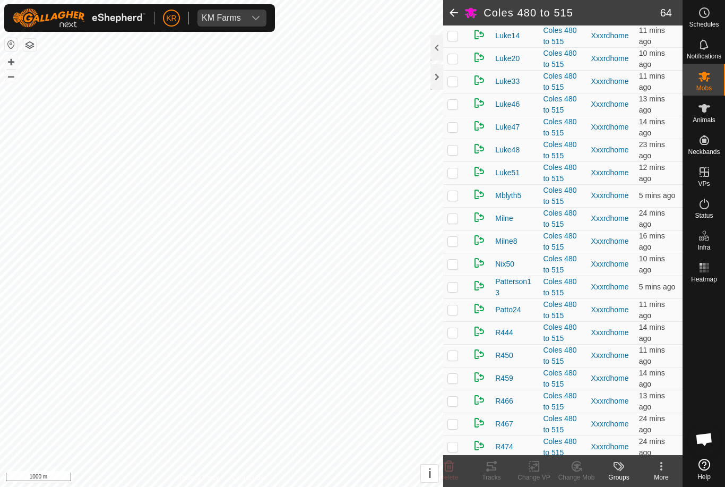
click at [448, 245] on p-checkbox at bounding box center [452, 241] width 11 height 8
click at [449, 463] on icon at bounding box center [449, 466] width 10 height 11
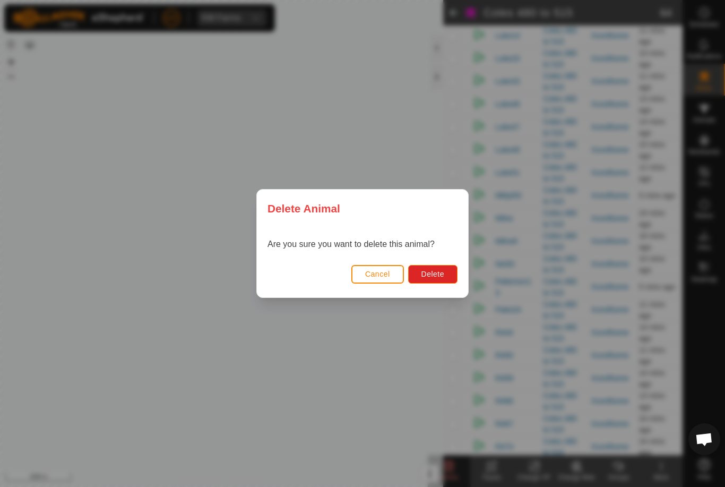
click at [431, 273] on span "Delete" at bounding box center [432, 274] width 23 height 8
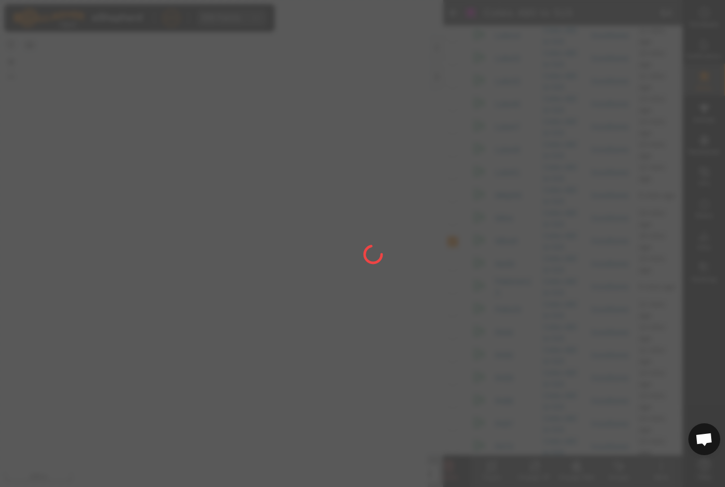
checkbox input "false"
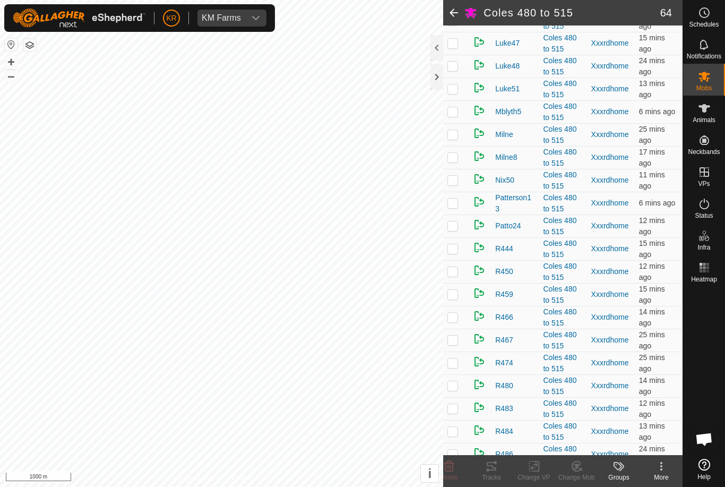
scroll to position [820, 0]
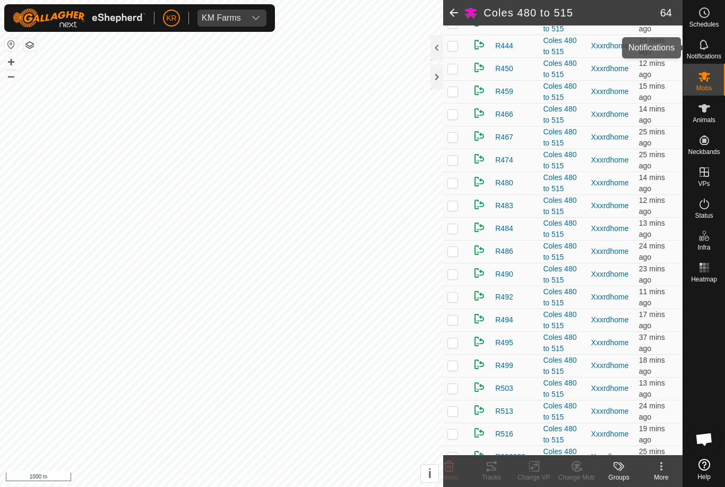
click at [721, 50] on div "Notifications" at bounding box center [704, 48] width 42 height 32
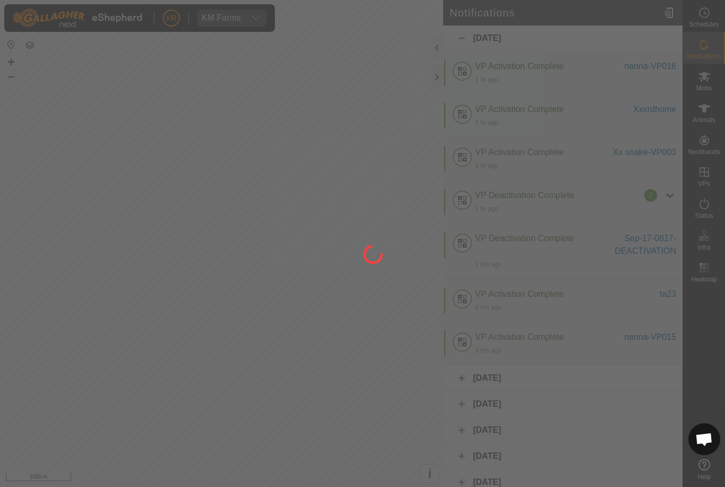
click at [714, 92] on div at bounding box center [362, 243] width 725 height 487
click at [709, 85] on span "Mobs" at bounding box center [703, 88] width 15 height 6
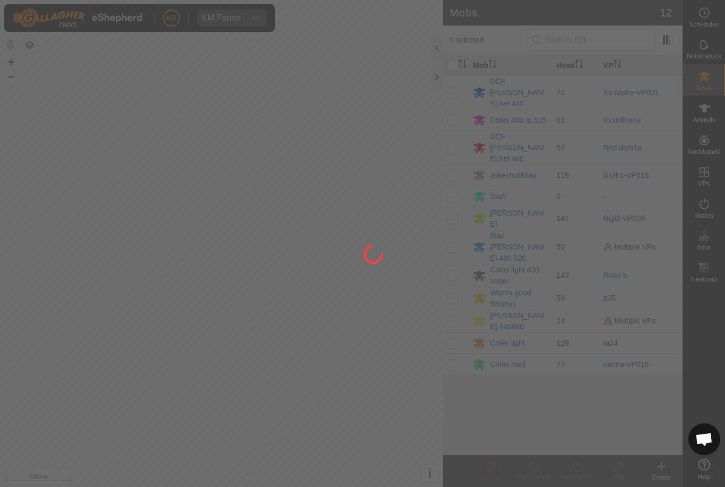
click at [518, 103] on div at bounding box center [362, 243] width 725 height 487
click at [521, 110] on div at bounding box center [362, 243] width 725 height 487
click at [521, 108] on div at bounding box center [362, 243] width 725 height 487
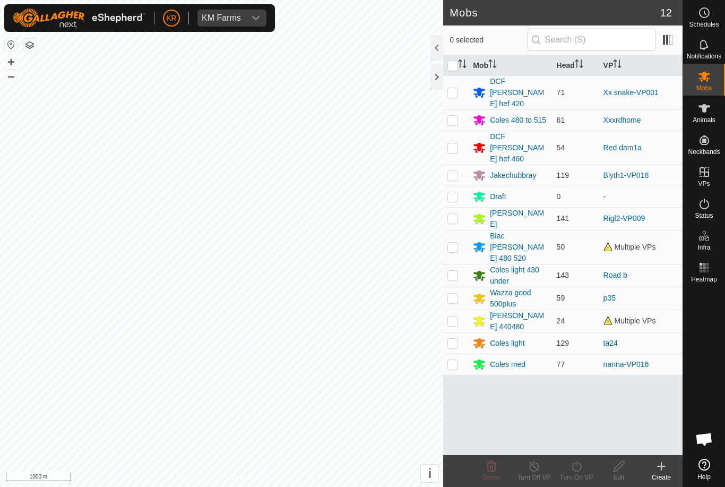
click at [524, 115] on div "Coles 480 to 515" at bounding box center [518, 120] width 56 height 11
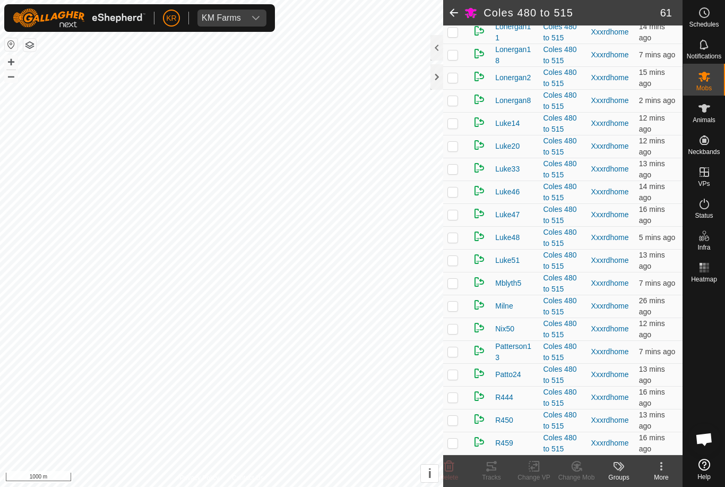
scroll to position [401, 0]
click at [462, 203] on td at bounding box center [455, 191] width 25 height 23
click at [583, 472] on div "Change Mob" at bounding box center [576, 477] width 42 height 10
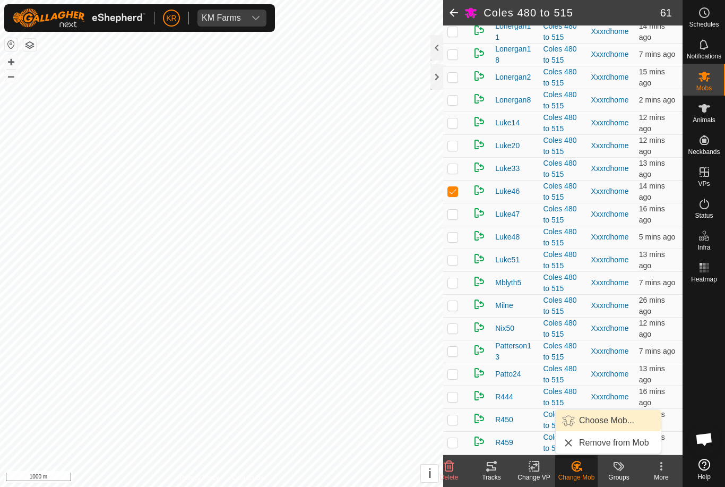
click at [606, 420] on span "Choose Mob..." at bounding box center [606, 420] width 55 height 13
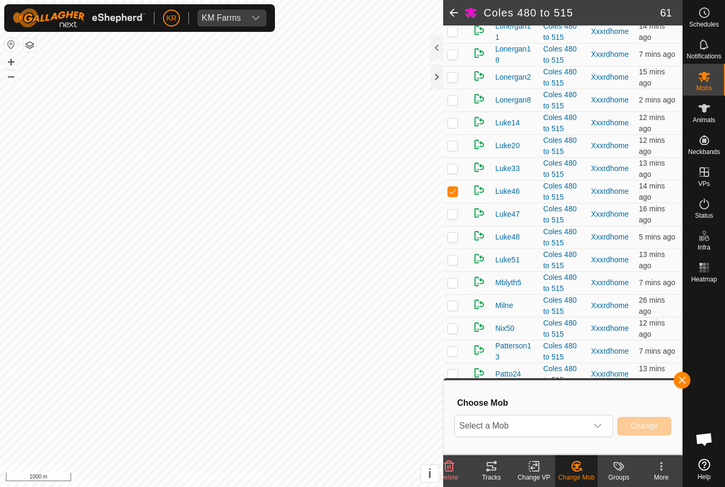
click at [594, 423] on icon "dropdown trigger" at bounding box center [597, 425] width 8 height 8
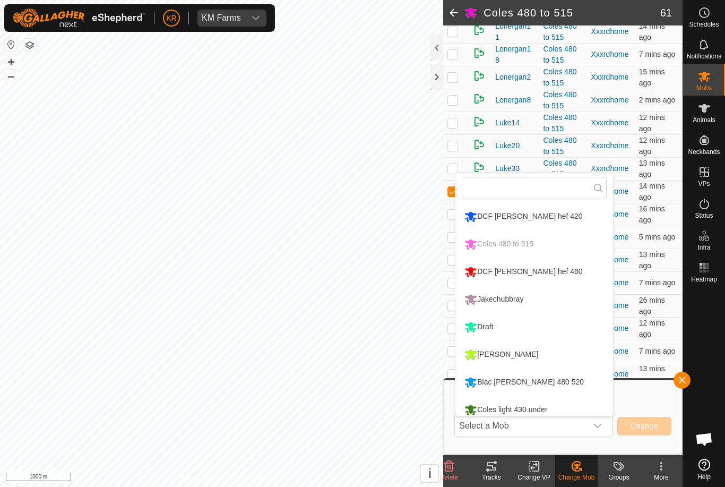
click at [551, 384] on li "Blac [PERSON_NAME] 480 520" at bounding box center [534, 382] width 158 height 27
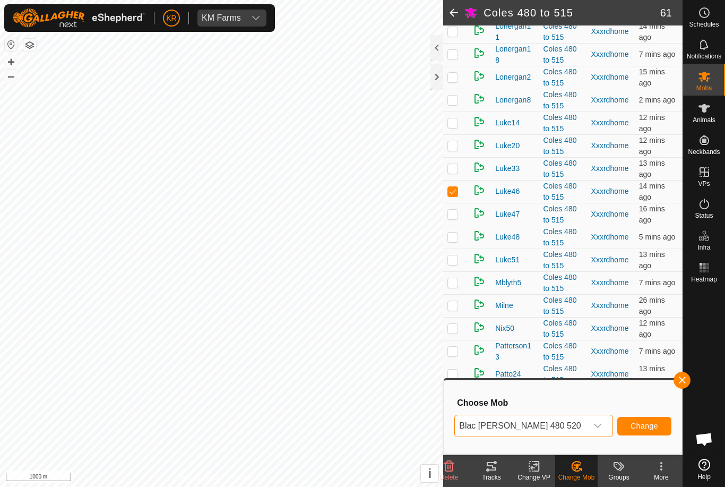
click at [642, 423] on span "Change" at bounding box center [644, 425] width 28 height 8
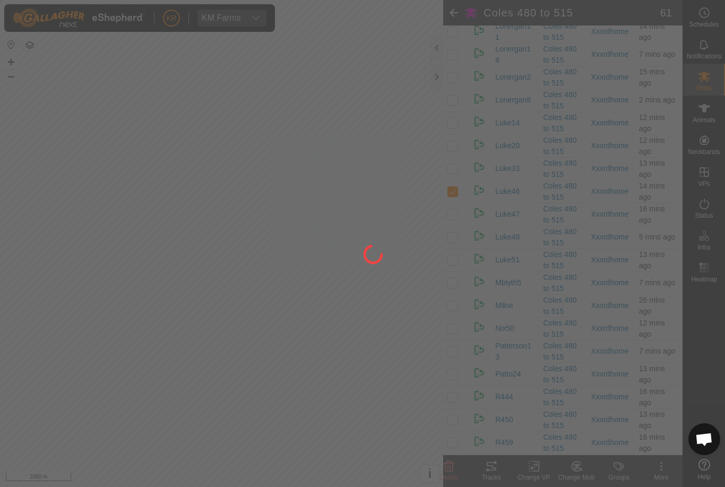
checkbox input "false"
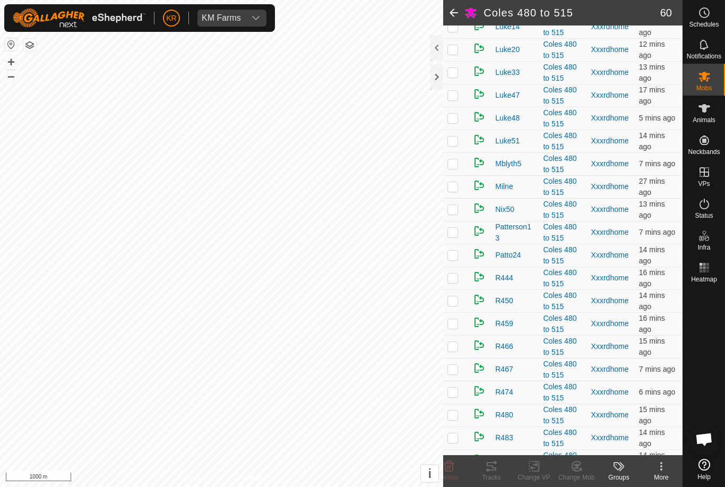
scroll to position [504, 0]
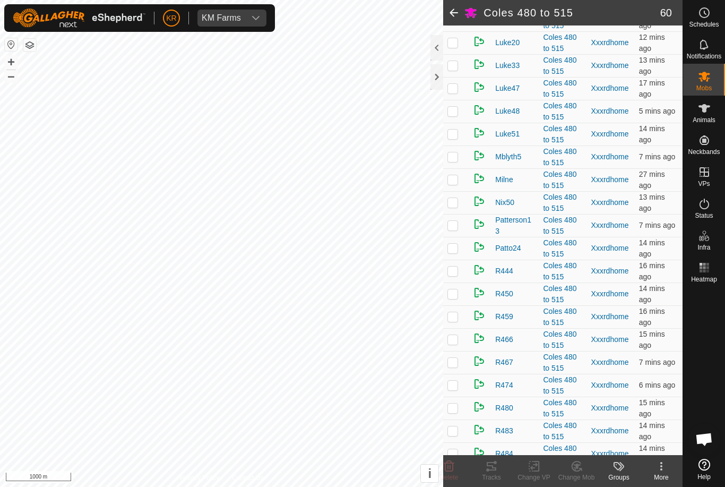
click at [452, 191] on td at bounding box center [455, 179] width 25 height 23
click at [450, 464] on icon at bounding box center [449, 466] width 13 height 13
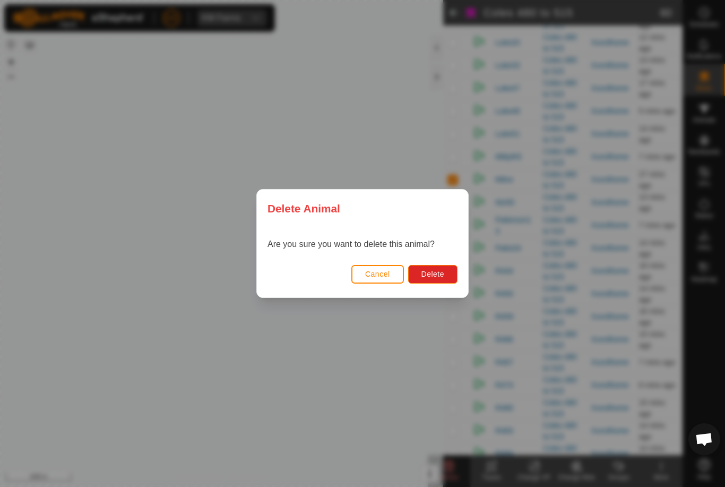
click at [444, 272] on button "Delete" at bounding box center [432, 274] width 49 height 19
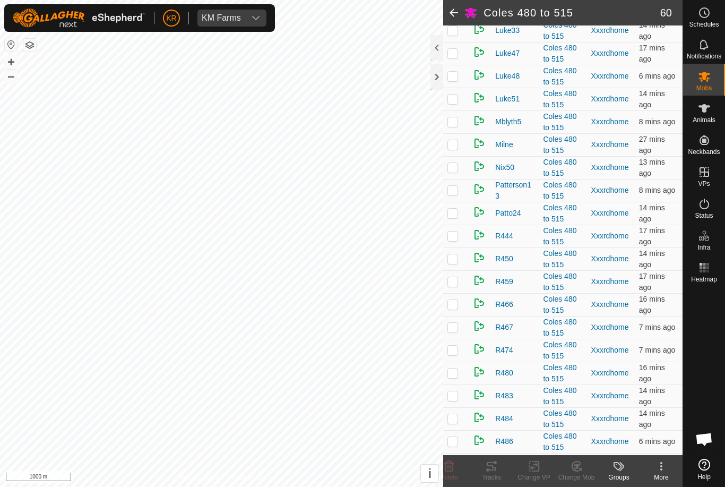
scroll to position [538, 0]
click at [452, 149] on p-checkbox at bounding box center [452, 145] width 11 height 8
click at [447, 466] on icon at bounding box center [449, 466] width 13 height 13
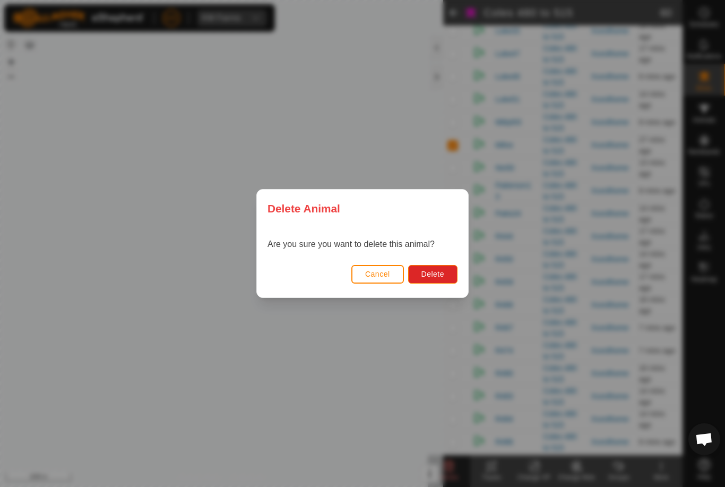
click at [442, 273] on span "Delete" at bounding box center [432, 274] width 23 height 8
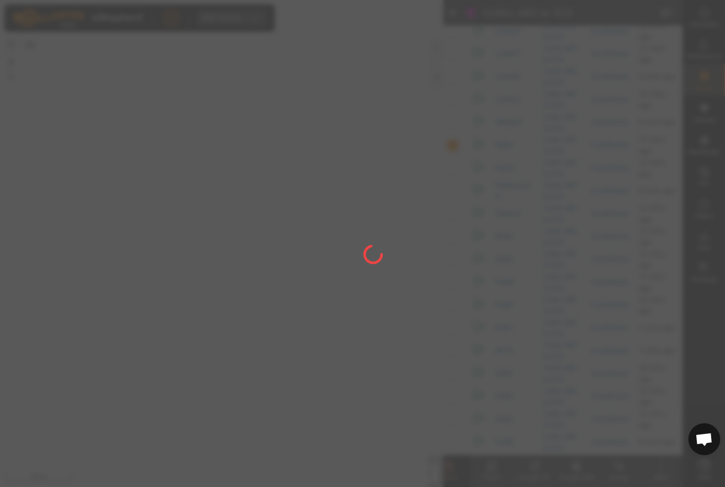
checkbox input "false"
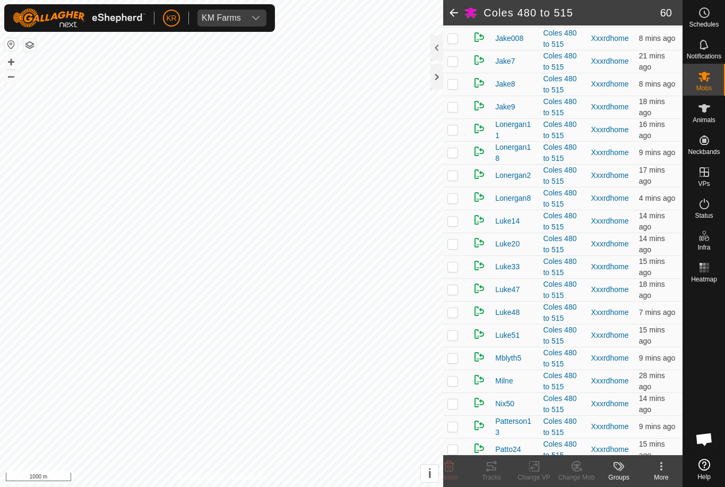
scroll to position [302, 0]
click at [450, 248] on p-checkbox at bounding box center [452, 243] width 11 height 8
click at [578, 472] on div "Change Mob" at bounding box center [576, 477] width 42 height 10
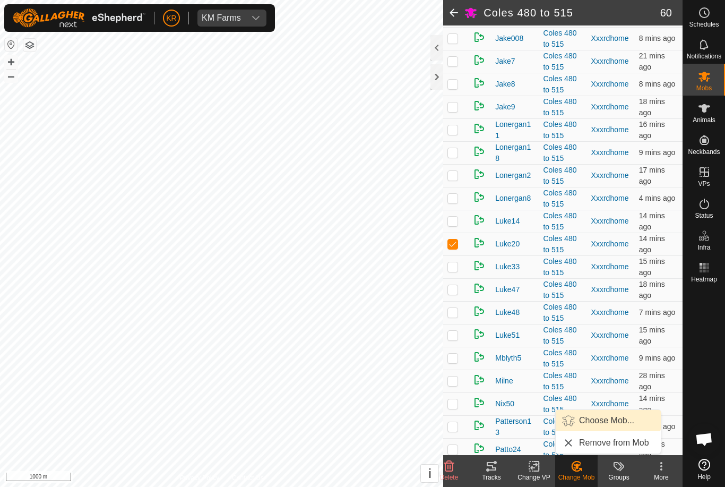
click at [610, 423] on span "Choose Mob..." at bounding box center [606, 420] width 55 height 13
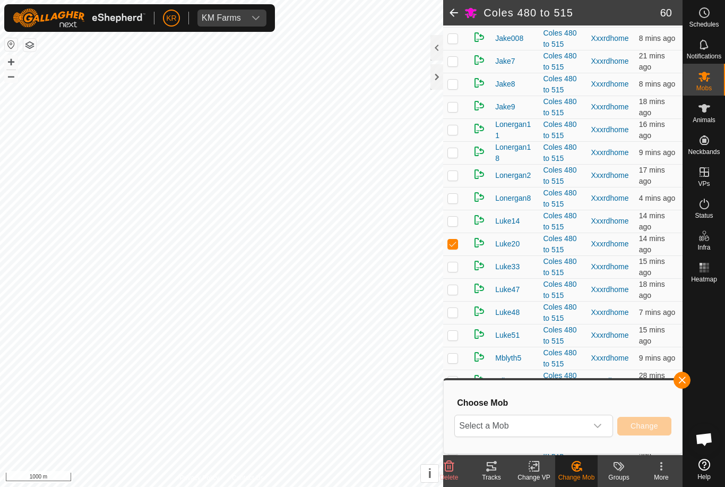
click at [593, 420] on div "dropdown trigger" at bounding box center [597, 425] width 21 height 21
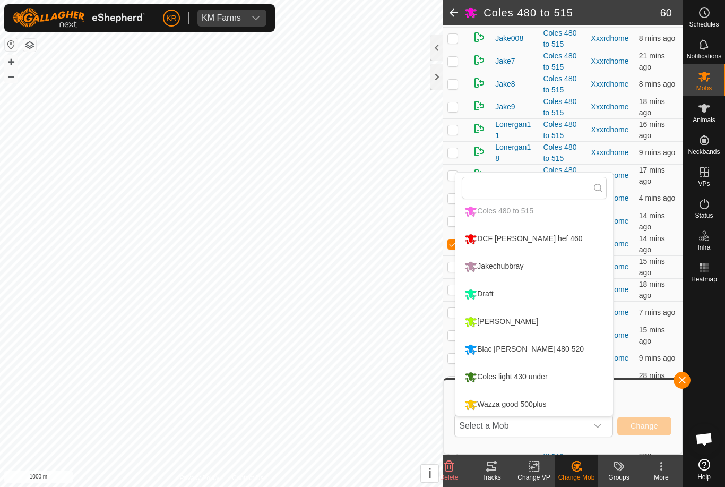
scroll to position [32, 0]
click at [560, 352] on li "Blac [PERSON_NAME] 480 520" at bounding box center [534, 349] width 158 height 27
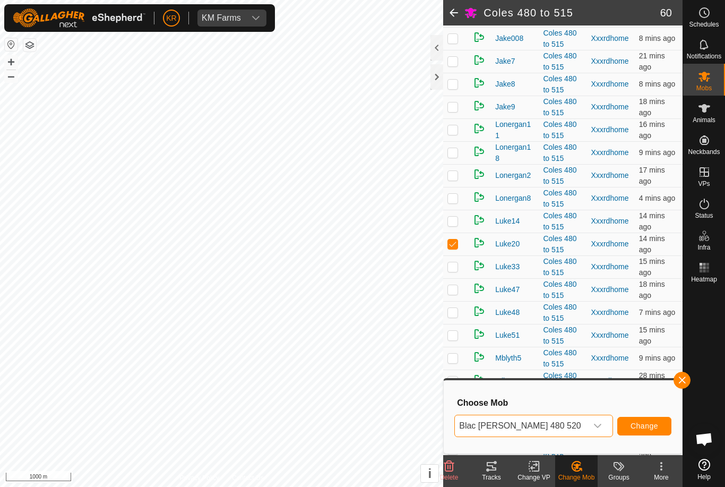
click at [652, 420] on button "Change" at bounding box center [644, 426] width 54 height 19
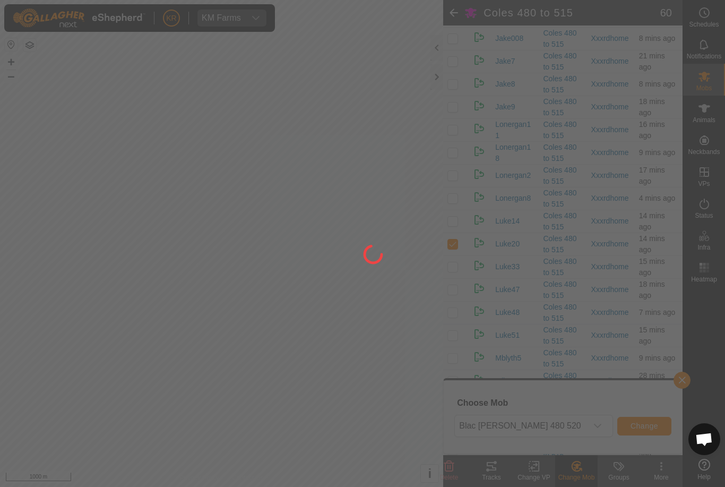
checkbox input "false"
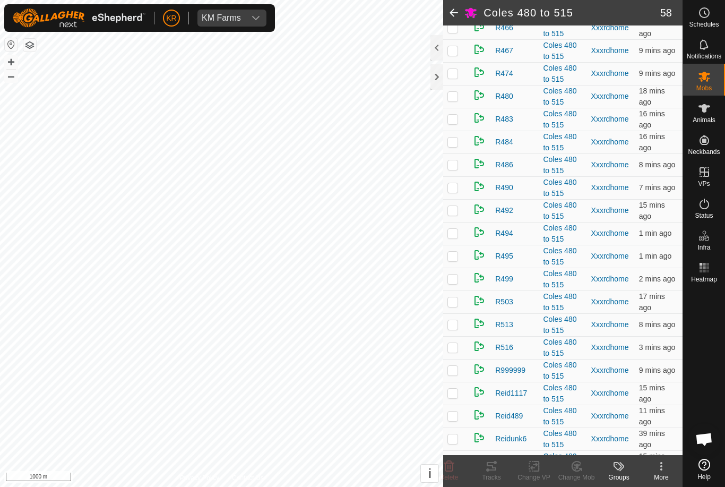
scroll to position [770, 0]
click at [461, 312] on td at bounding box center [455, 300] width 25 height 23
click at [455, 305] on p-checkbox at bounding box center [452, 300] width 11 height 8
click at [450, 305] on p-checkbox at bounding box center [452, 300] width 11 height 8
click at [445, 461] on icon at bounding box center [449, 466] width 13 height 13
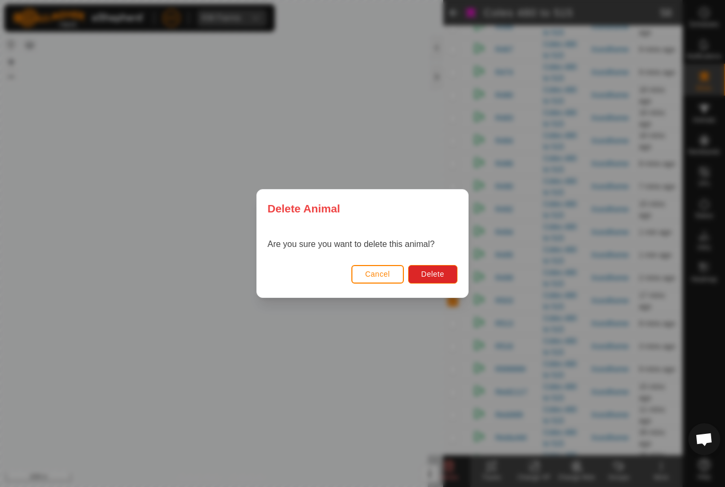
click at [435, 271] on span "Delete" at bounding box center [432, 274] width 23 height 8
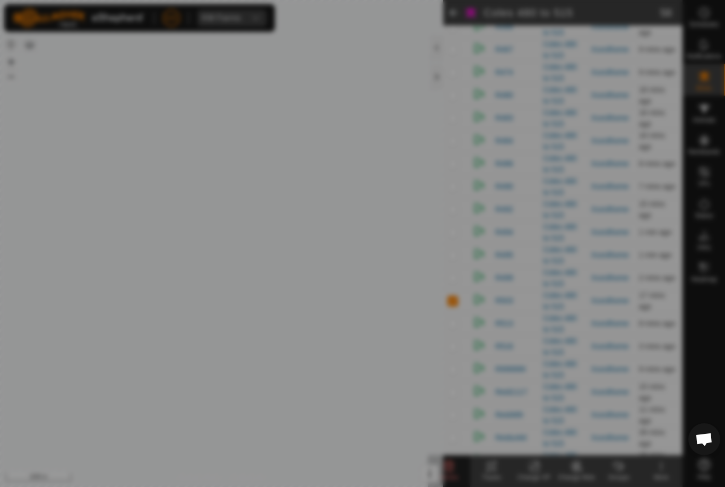
checkbox input "false"
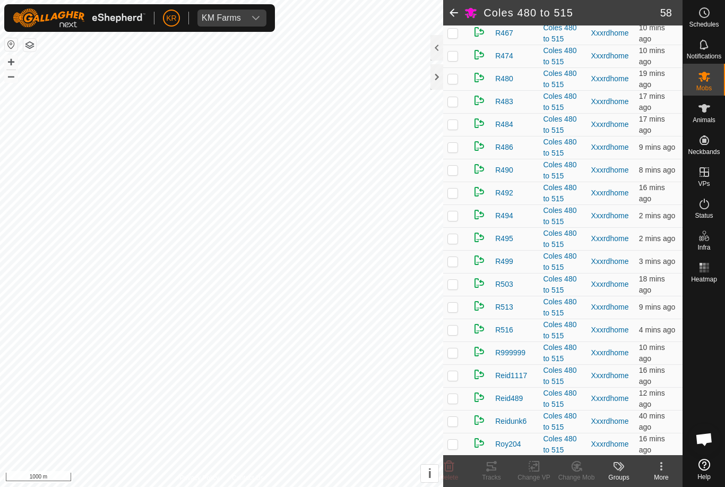
scroll to position [786, 0]
click at [462, 179] on td at bounding box center [455, 170] width 25 height 23
click at [585, 460] on change-mob-svg-icon at bounding box center [576, 466] width 42 height 13
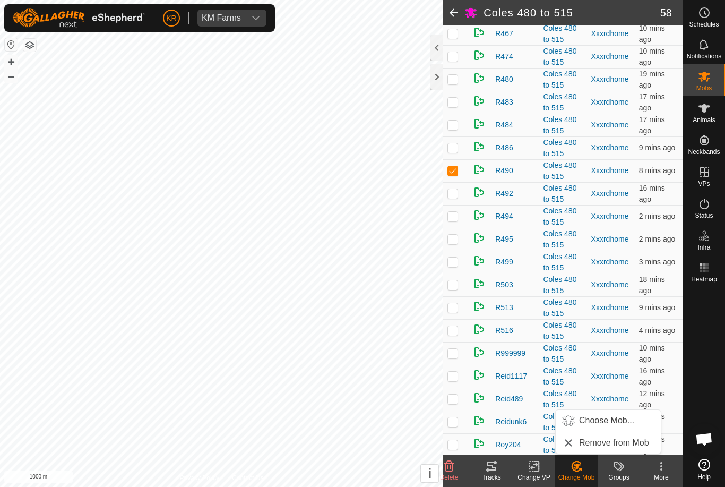
click at [612, 418] on span "Choose Mob..." at bounding box center [606, 420] width 55 height 13
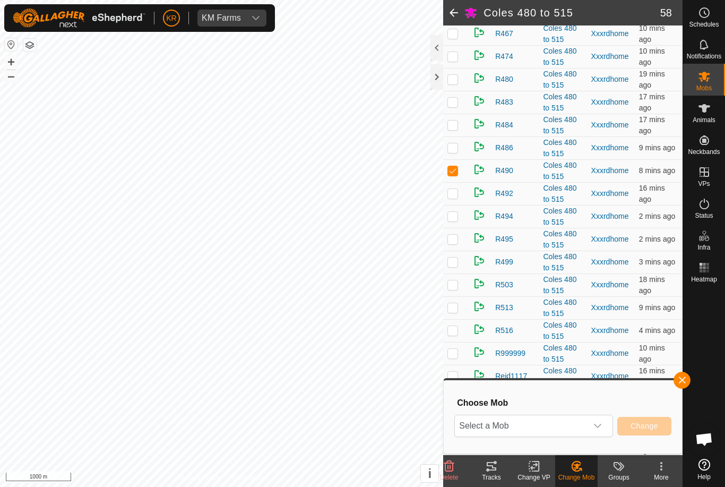
click at [577, 418] on span "Select a Mob" at bounding box center [521, 425] width 132 height 21
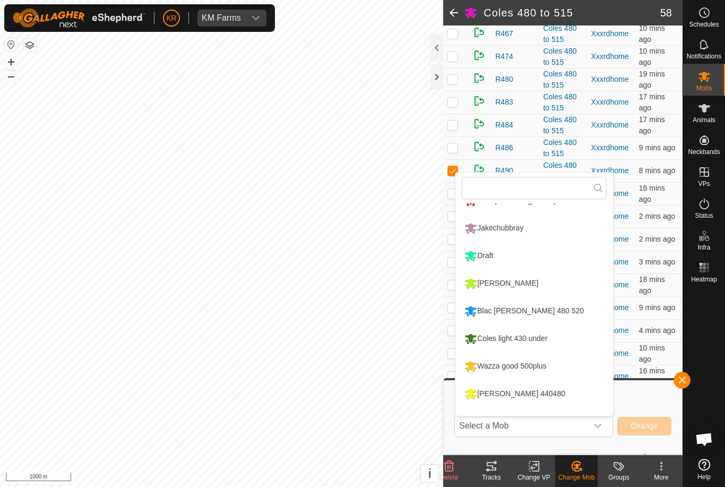
scroll to position [72, 0]
click at [547, 312] on li "Blac [PERSON_NAME] 480 520" at bounding box center [534, 310] width 158 height 27
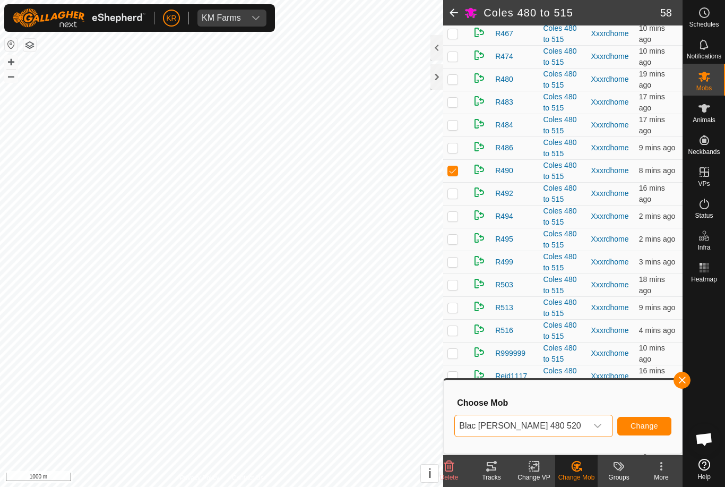
click at [649, 420] on button "Change" at bounding box center [644, 426] width 54 height 19
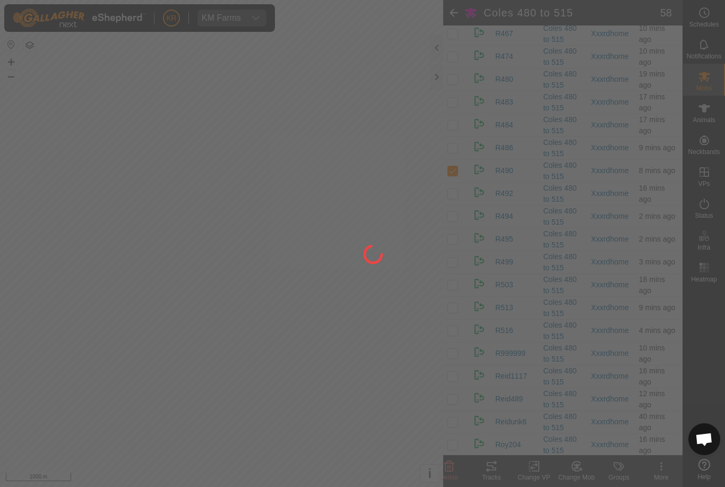
checkbox input "false"
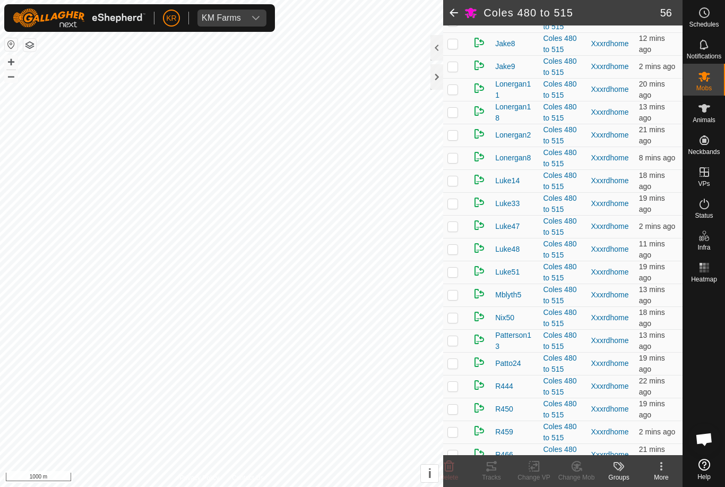
scroll to position [333, 0]
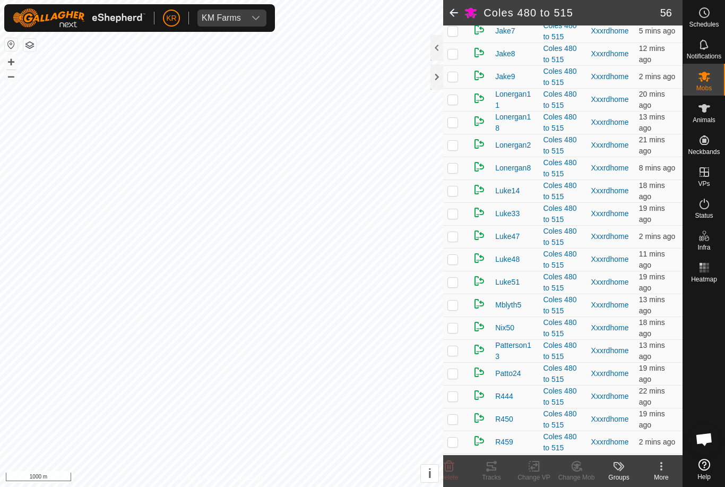
click at [457, 240] on p-checkbox at bounding box center [452, 236] width 11 height 8
click at [576, 461] on icon at bounding box center [576, 466] width 13 height 13
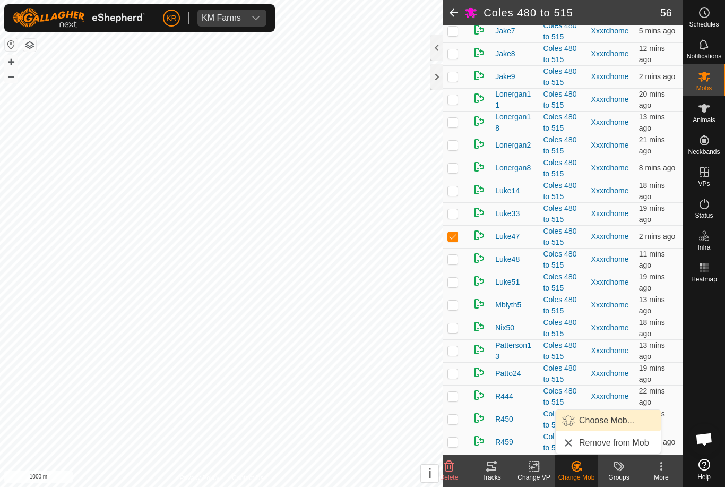
click at [609, 418] on span "Choose Mob..." at bounding box center [606, 420] width 55 height 13
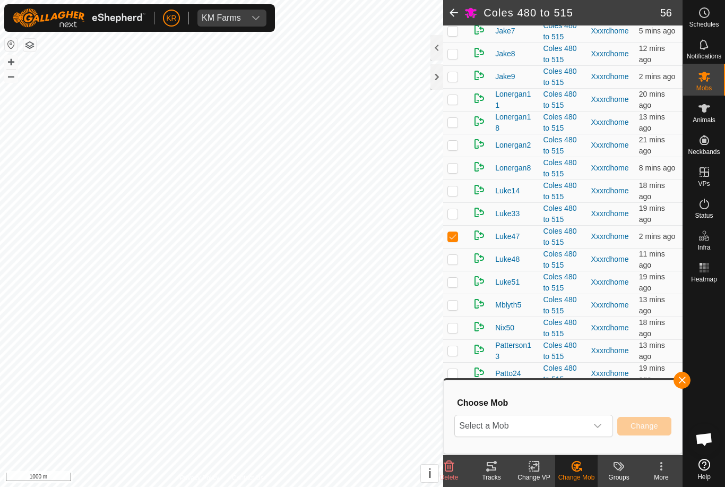
click at [561, 421] on span "Select a Mob" at bounding box center [521, 425] width 132 height 21
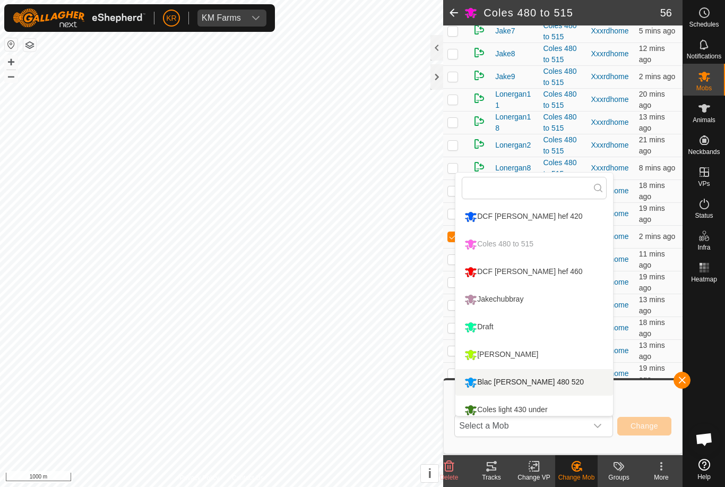
click at [532, 380] on div "Blac [PERSON_NAME] 480 520" at bounding box center [524, 382] width 125 height 18
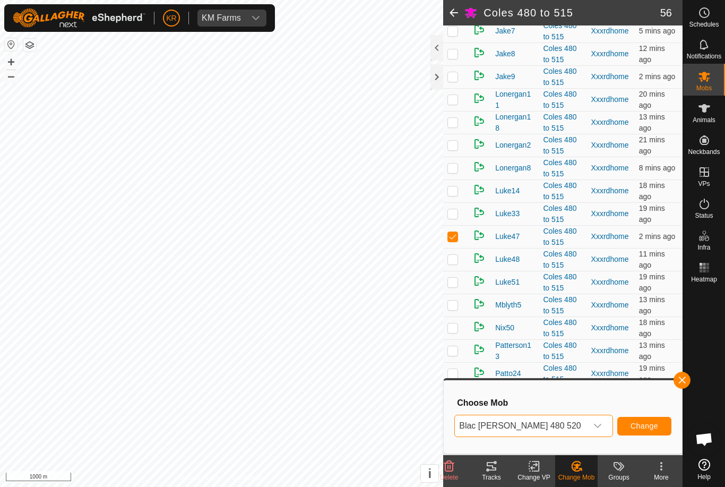
click at [651, 420] on button "Change" at bounding box center [644, 426] width 54 height 19
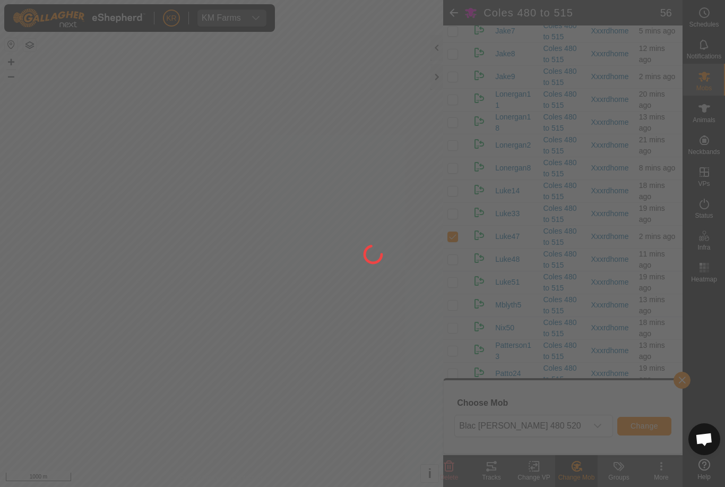
checkbox input "false"
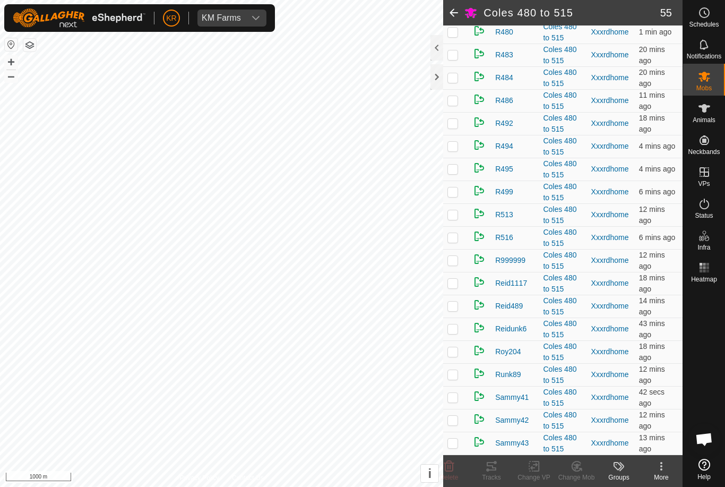
scroll to position [811, 0]
click at [458, 309] on p-checkbox at bounding box center [452, 305] width 11 height 8
checkbox input "true"
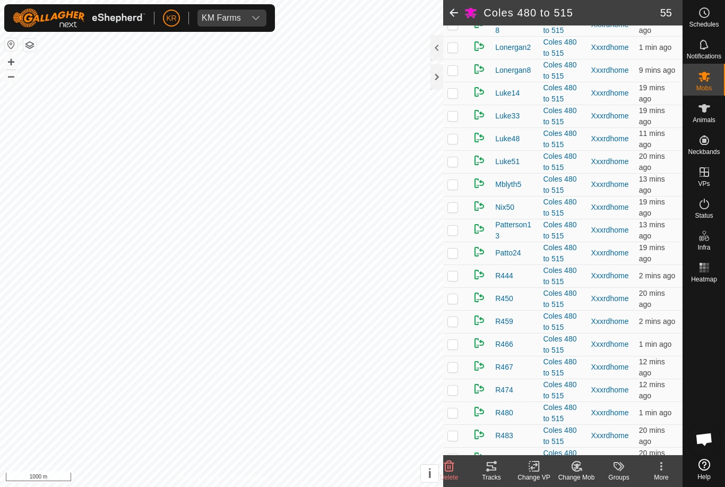
scroll to position [421, 0]
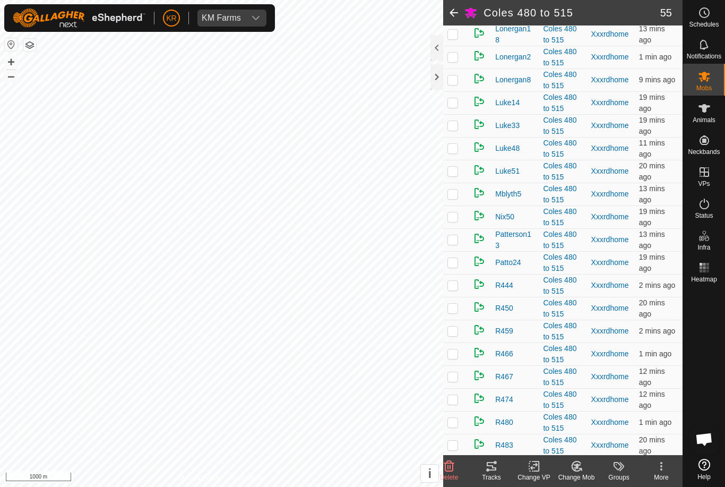
click at [455, 114] on td at bounding box center [455, 102] width 25 height 23
click at [574, 459] on div "Change Mob" at bounding box center [576, 471] width 42 height 32
click at [611, 418] on span "Choose Mob..." at bounding box center [606, 420] width 55 height 13
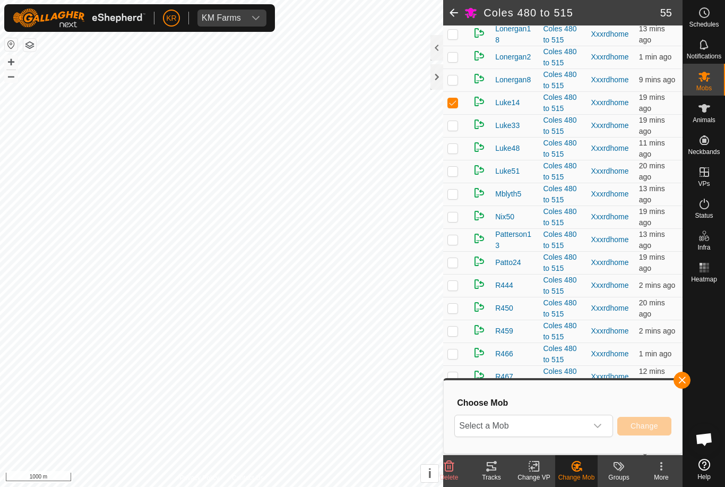
click at [584, 419] on span "Select a Mob" at bounding box center [521, 425] width 132 height 21
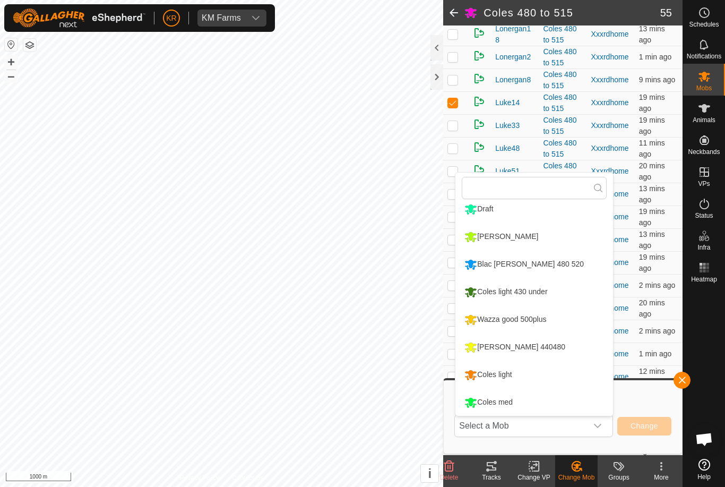
scroll to position [118, 0]
click at [528, 261] on div "Blac [PERSON_NAME] 480 520" at bounding box center [524, 264] width 125 height 18
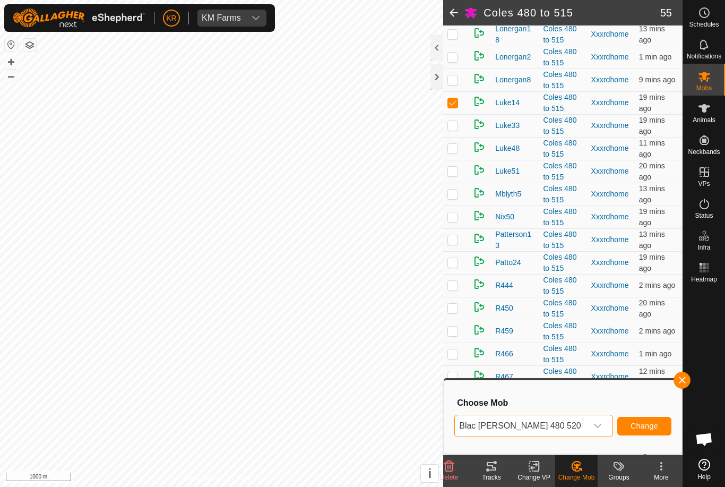
click at [649, 414] on div "Blac Roy 480 520 Change" at bounding box center [562, 425] width 217 height 25
click at [647, 424] on span "Change" at bounding box center [644, 425] width 28 height 8
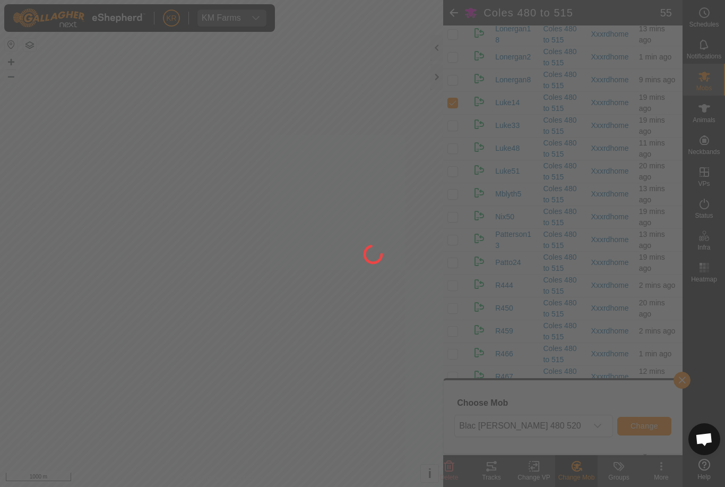
checkbox input "false"
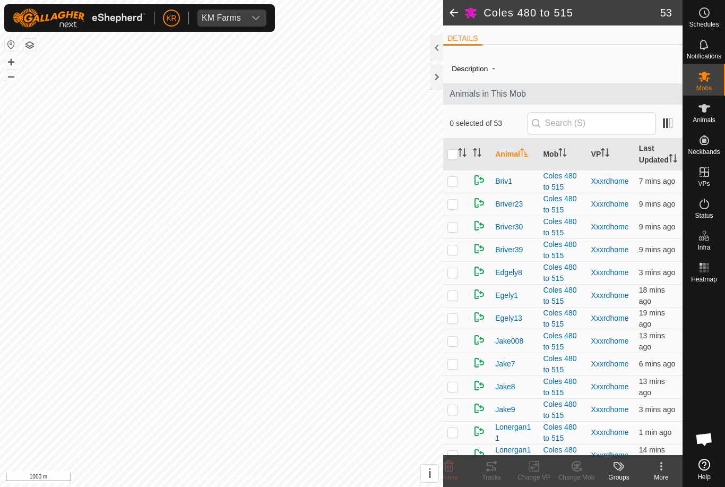
scroll to position [0, 0]
click at [457, 185] on p-checkbox at bounding box center [452, 181] width 11 height 8
click at [450, 185] on p-checkbox at bounding box center [452, 181] width 11 height 8
click at [462, 193] on td at bounding box center [455, 181] width 25 height 23
click at [453, 461] on icon at bounding box center [449, 466] width 13 height 13
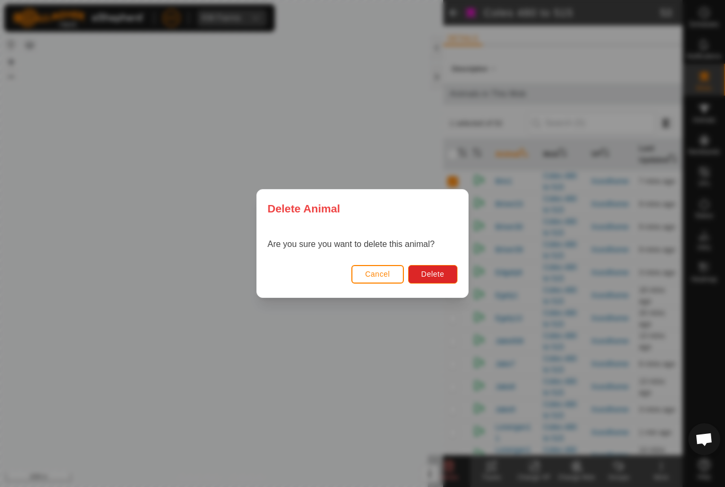
click at [432, 276] on span "Delete" at bounding box center [432, 274] width 23 height 8
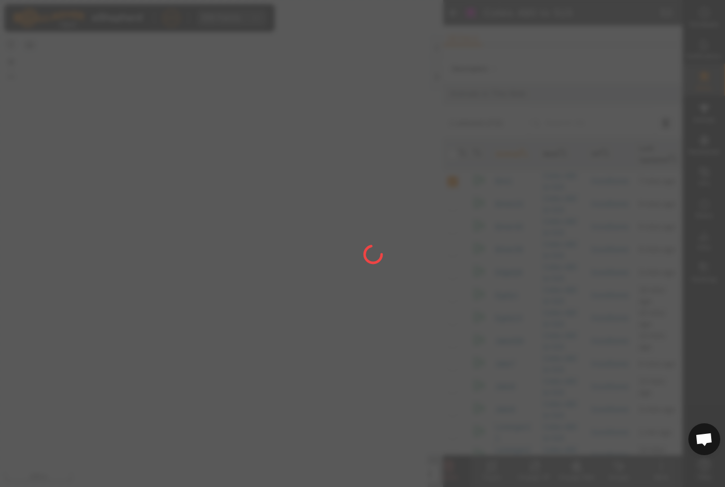
checkbox input "false"
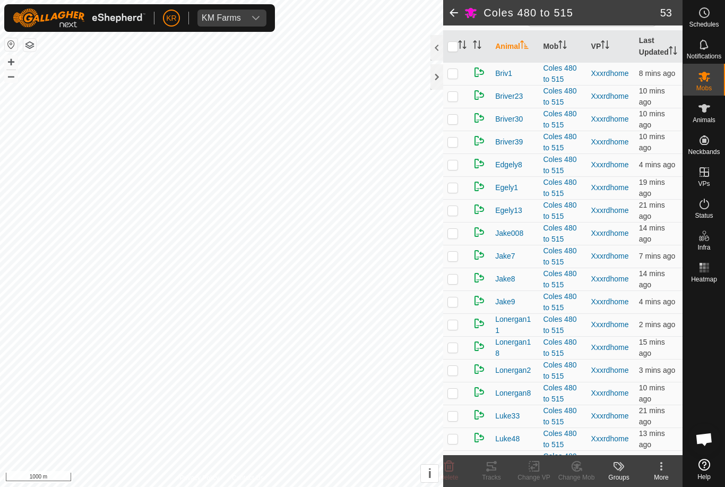
scroll to position [101, 0]
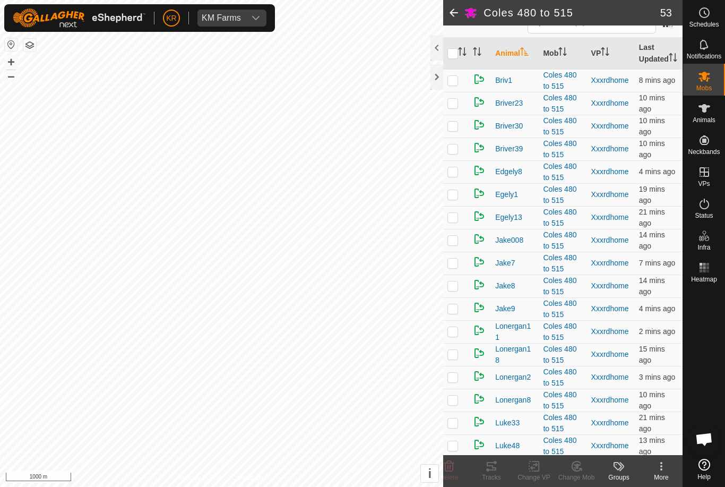
click at [458, 198] on p-checkbox at bounding box center [452, 194] width 11 height 8
click at [455, 468] on delete-svg-icon at bounding box center [449, 466] width 42 height 13
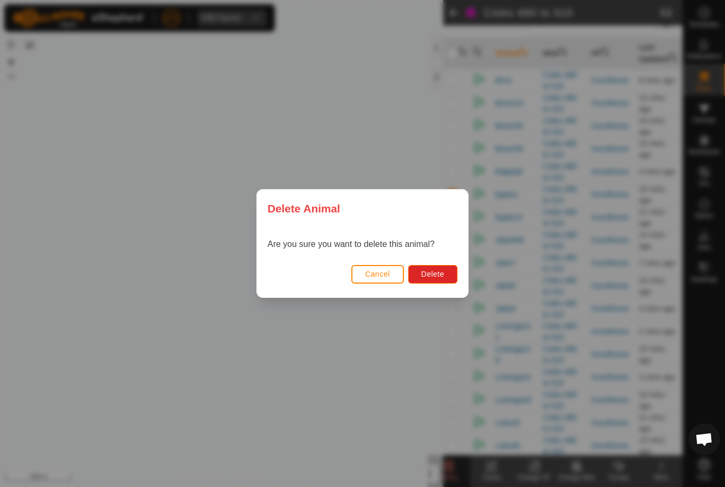
click at [445, 273] on button "Delete" at bounding box center [432, 274] width 49 height 19
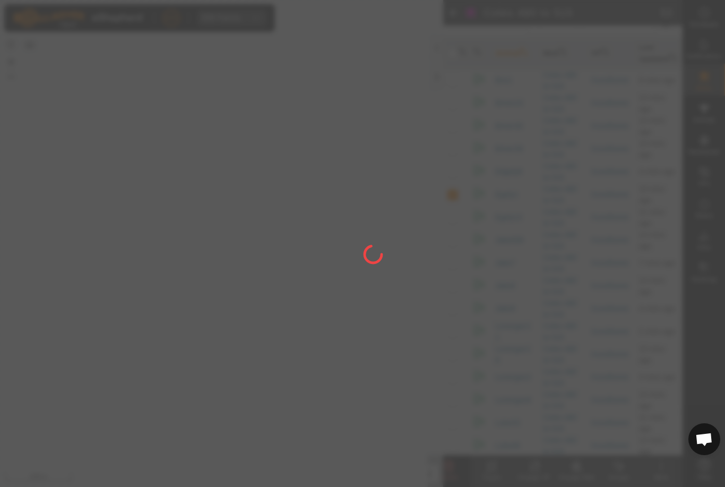
checkbox input "false"
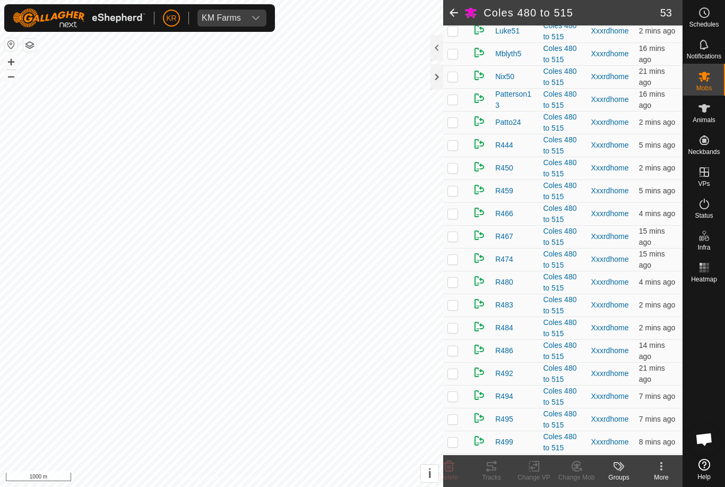
scroll to position [539, 0]
click at [460, 179] on td at bounding box center [455, 167] width 25 height 23
click at [454, 463] on icon at bounding box center [449, 466] width 10 height 11
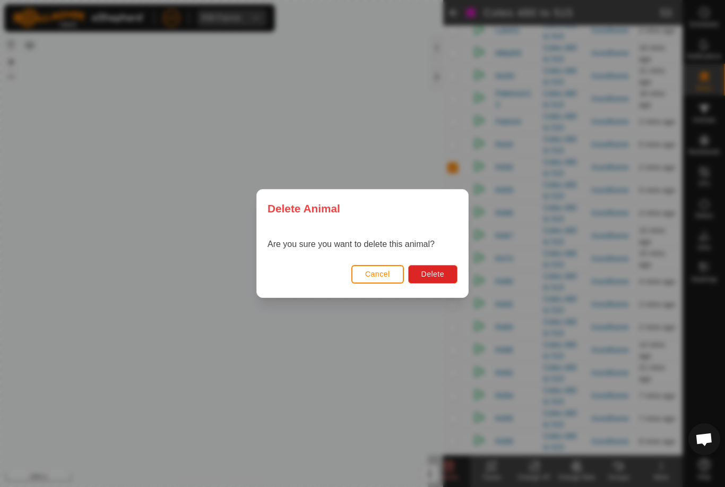
click at [450, 276] on button "Delete" at bounding box center [432, 274] width 49 height 19
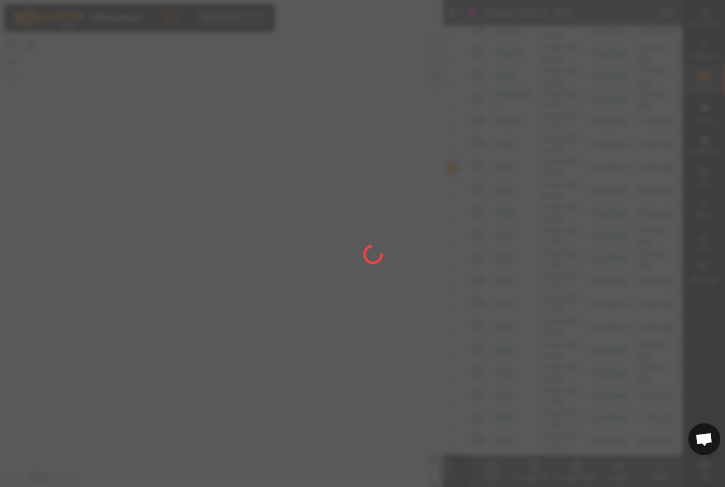
checkbox input "false"
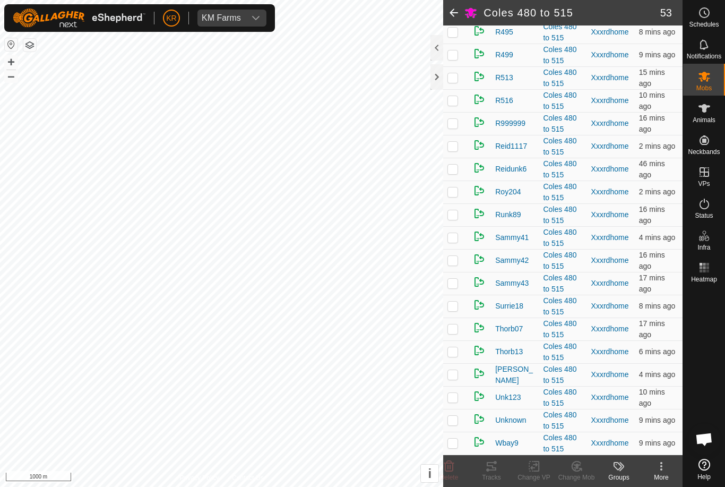
scroll to position [937, 0]
click at [456, 289] on td at bounding box center [455, 283] width 25 height 23
click at [447, 461] on icon at bounding box center [449, 466] width 10 height 11
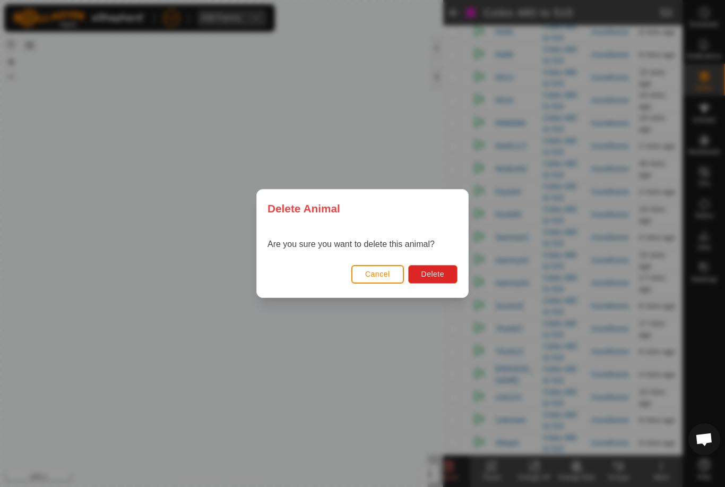
click at [435, 265] on button "Delete" at bounding box center [432, 274] width 49 height 19
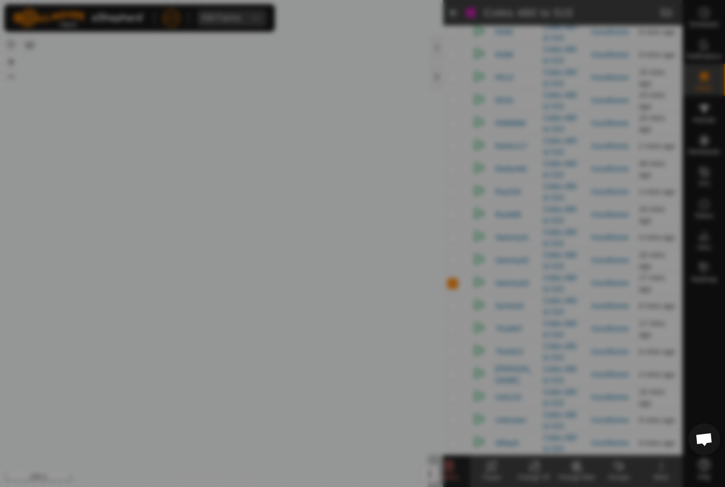
checkbox input "false"
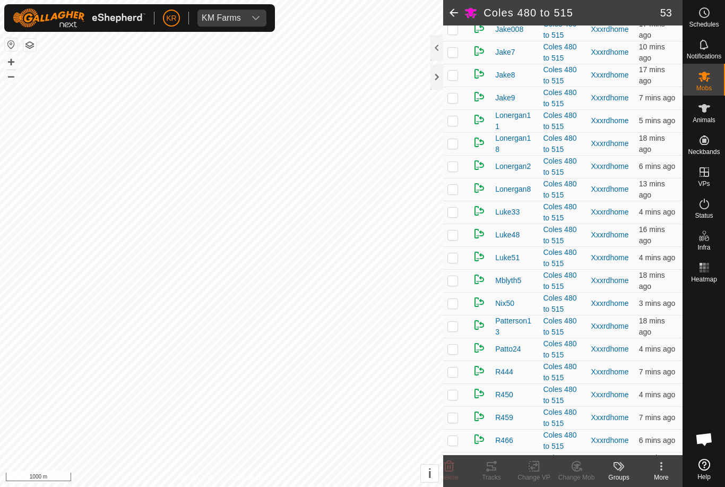
scroll to position [291, 0]
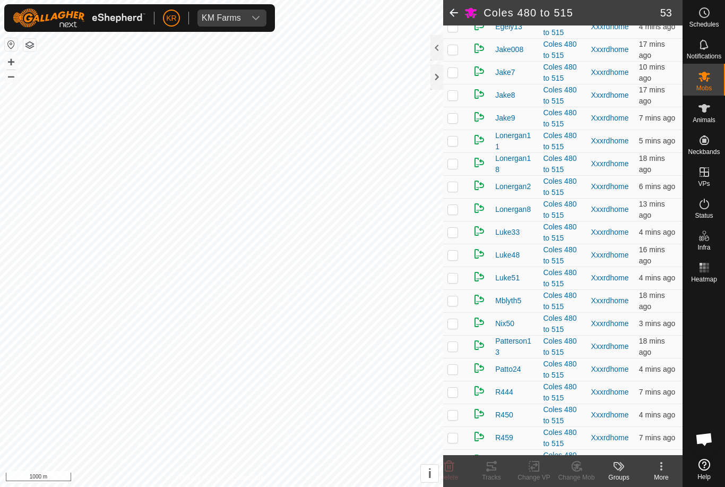
click at [456, 122] on p-checkbox at bounding box center [452, 118] width 11 height 8
click at [452, 464] on icon at bounding box center [449, 466] width 13 height 13
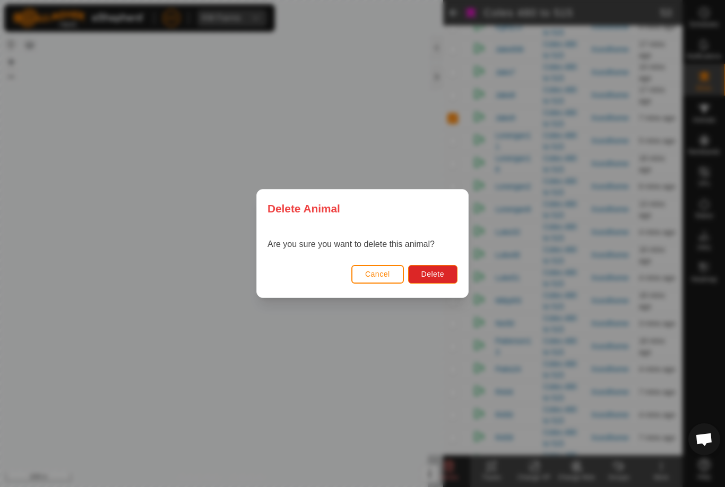
click at [437, 276] on span "Delete" at bounding box center [432, 274] width 23 height 8
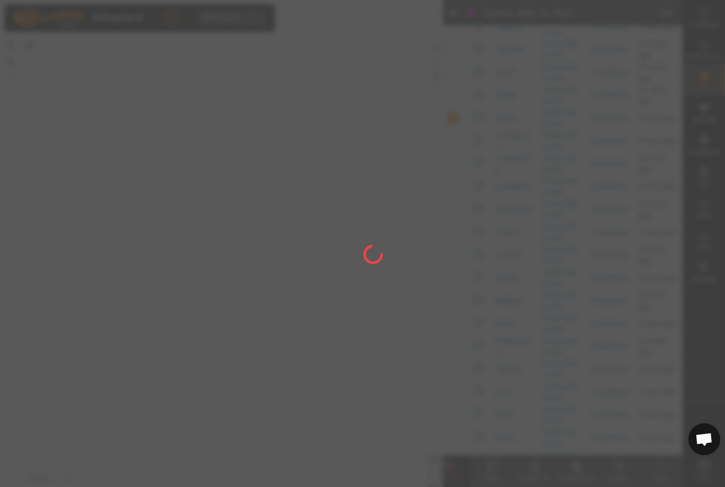
checkbox input "false"
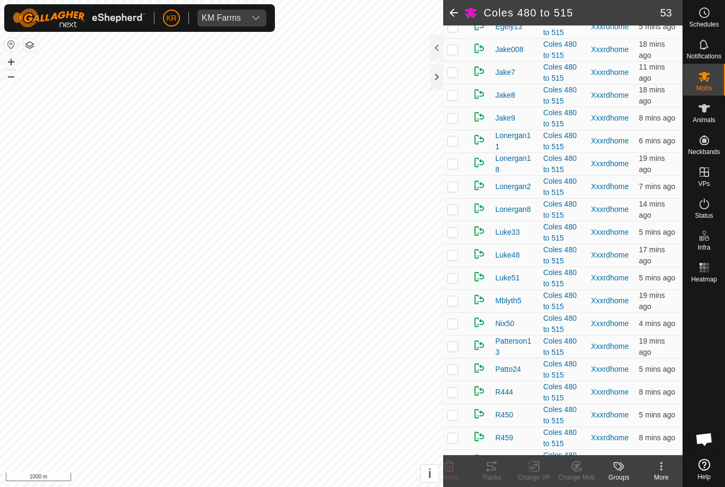
click at [455, 31] on p-checkbox at bounding box center [452, 26] width 11 height 8
click at [456, 461] on delete-svg-icon at bounding box center [449, 466] width 42 height 13
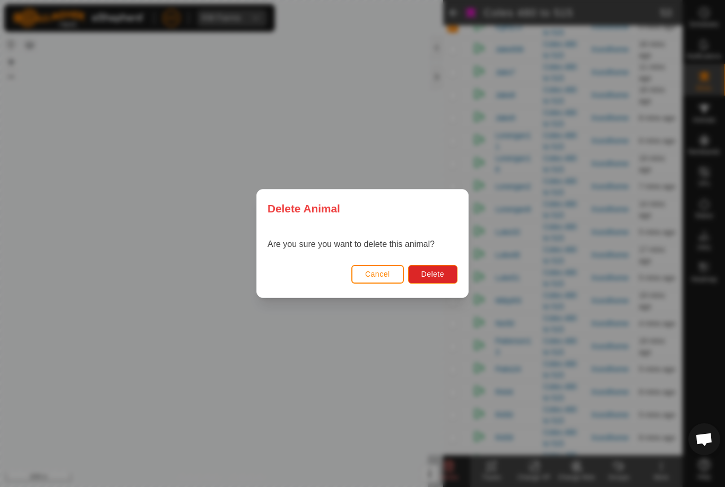
click at [434, 274] on span "Delete" at bounding box center [432, 274] width 23 height 8
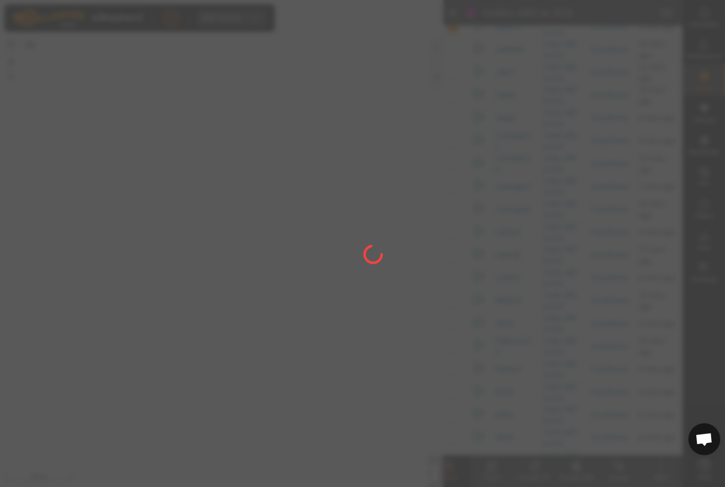
checkbox input "false"
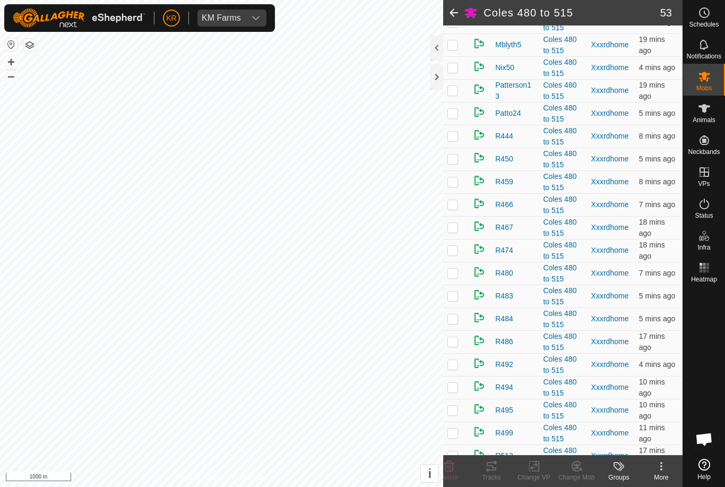
scroll to position [548, 0]
click at [463, 261] on td at bounding box center [455, 249] width 25 height 23
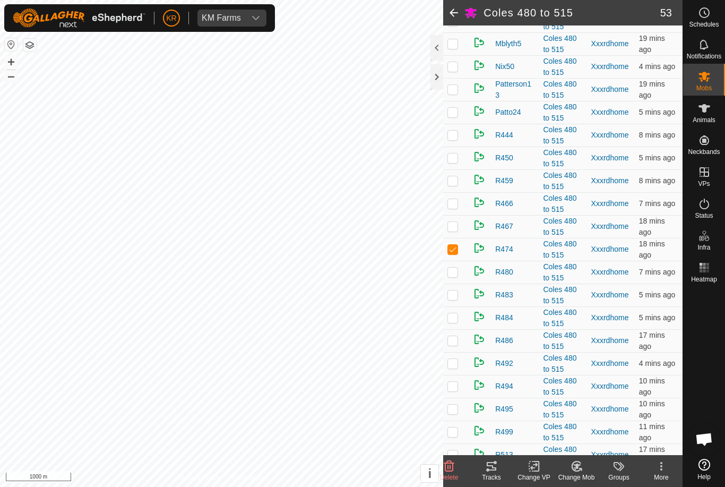
click at [577, 463] on icon at bounding box center [576, 465] width 7 height 5
click at [611, 420] on span "Choose Mob..." at bounding box center [606, 420] width 55 height 13
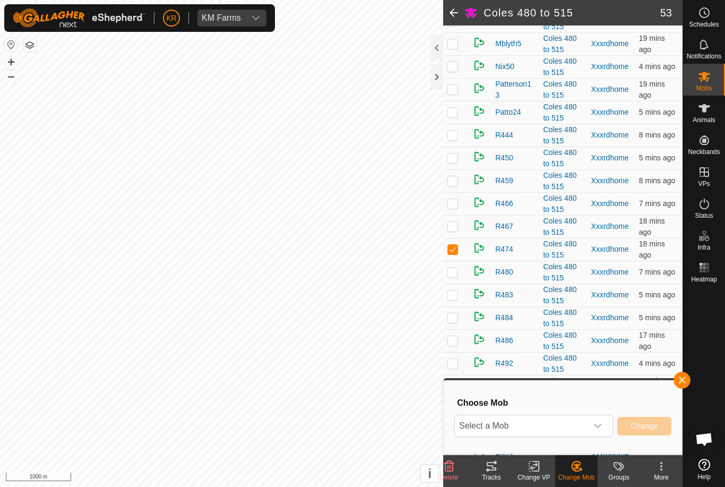
click at [569, 427] on span "Select a Mob" at bounding box center [521, 425] width 132 height 21
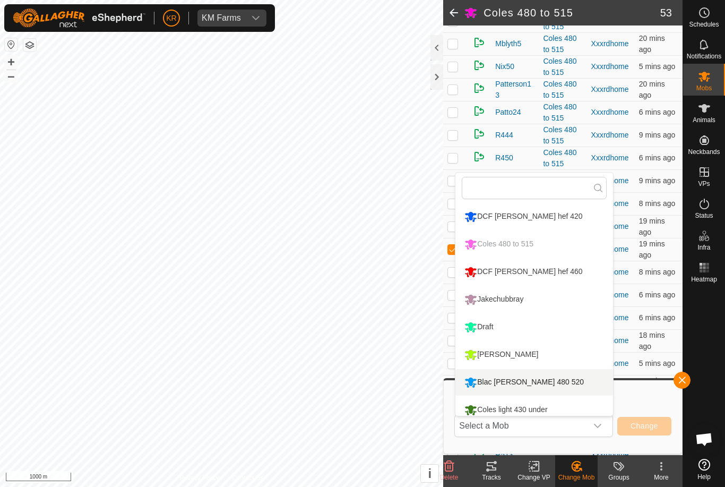
click at [521, 373] on div "Blac [PERSON_NAME] 480 520" at bounding box center [524, 382] width 125 height 18
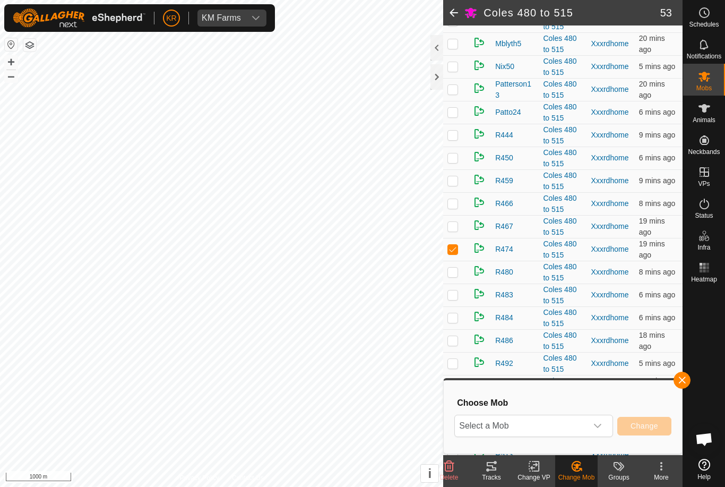
scroll to position [42, 0]
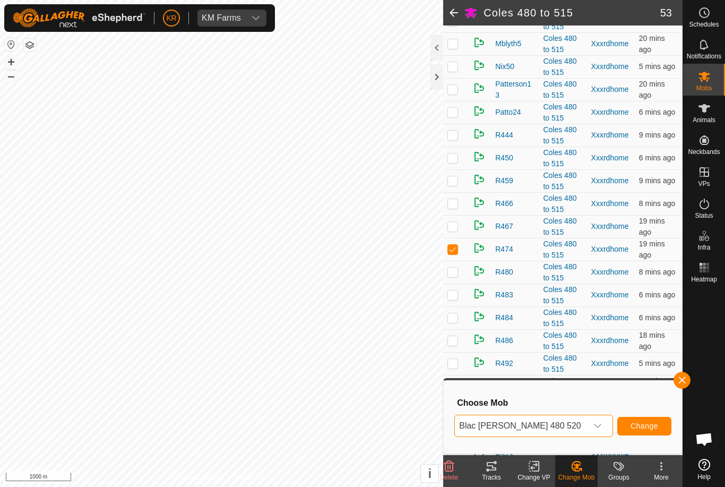
click at [648, 427] on span "Change" at bounding box center [644, 425] width 28 height 8
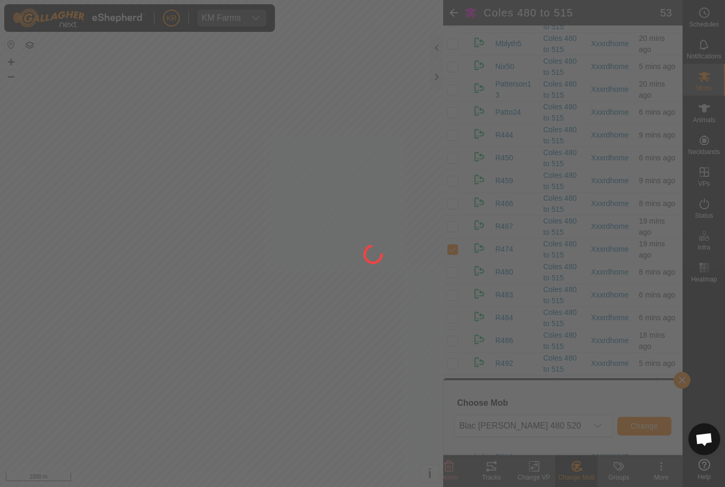
checkbox input "false"
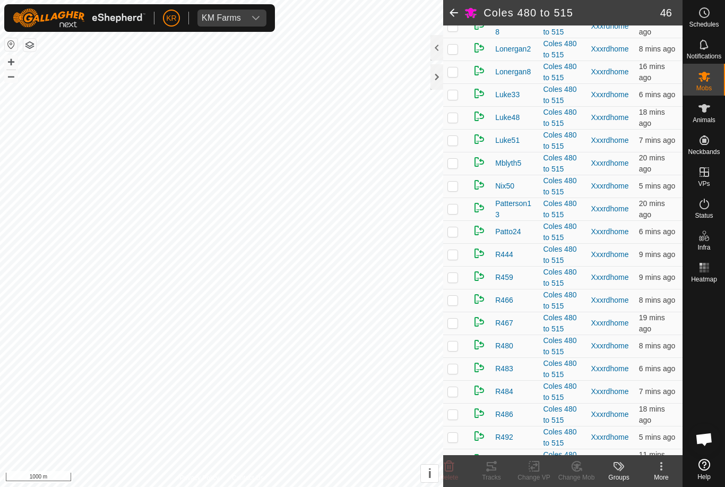
scroll to position [306, 0]
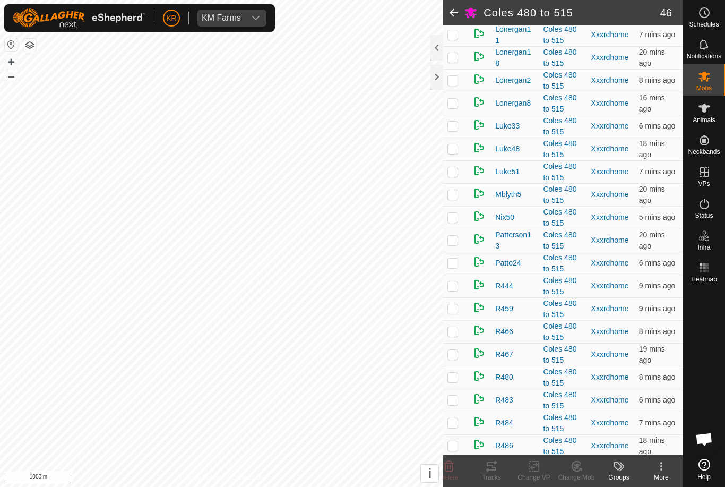
click at [463, 229] on td at bounding box center [455, 217] width 25 height 23
click at [452, 463] on icon at bounding box center [449, 466] width 10 height 11
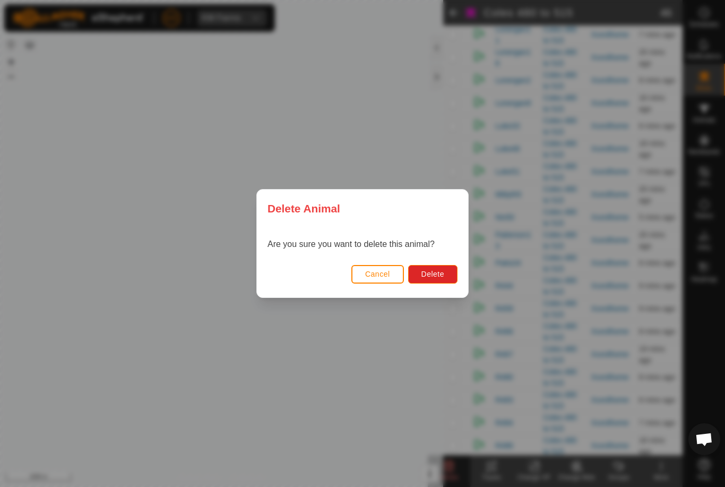
click at [440, 266] on button "Delete" at bounding box center [432, 274] width 49 height 19
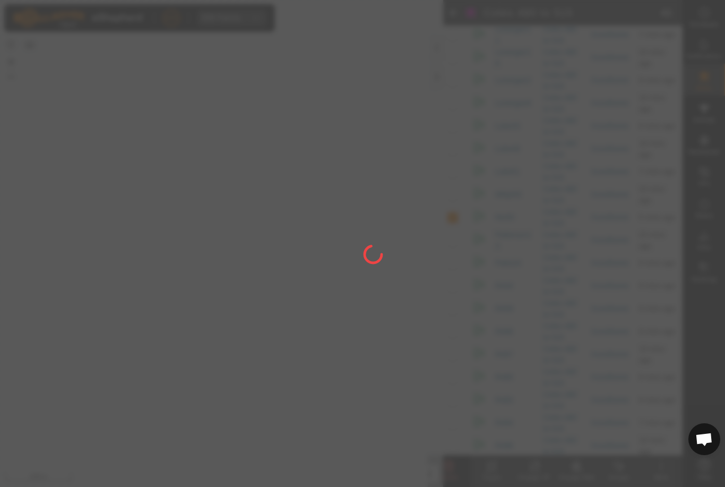
checkbox input "false"
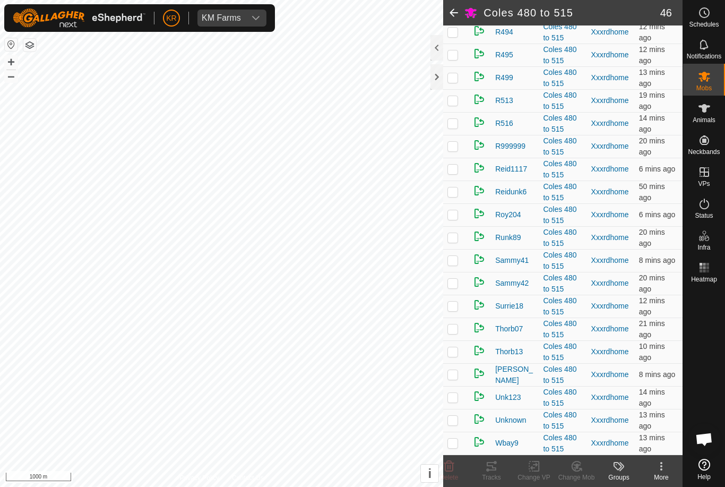
scroll to position [777, 0]
click at [447, 285] on td at bounding box center [455, 283] width 25 height 23
click at [453, 462] on icon at bounding box center [449, 466] width 10 height 11
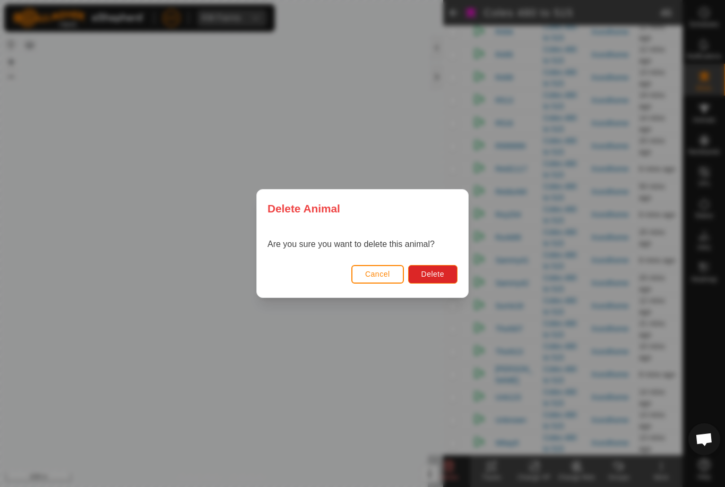
click at [431, 280] on button "Delete" at bounding box center [432, 274] width 49 height 19
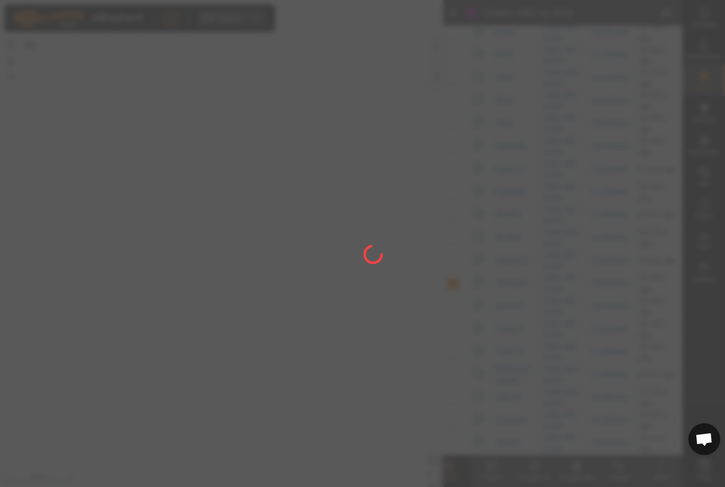
checkbox input "false"
